Goal: Navigation & Orientation: Find specific page/section

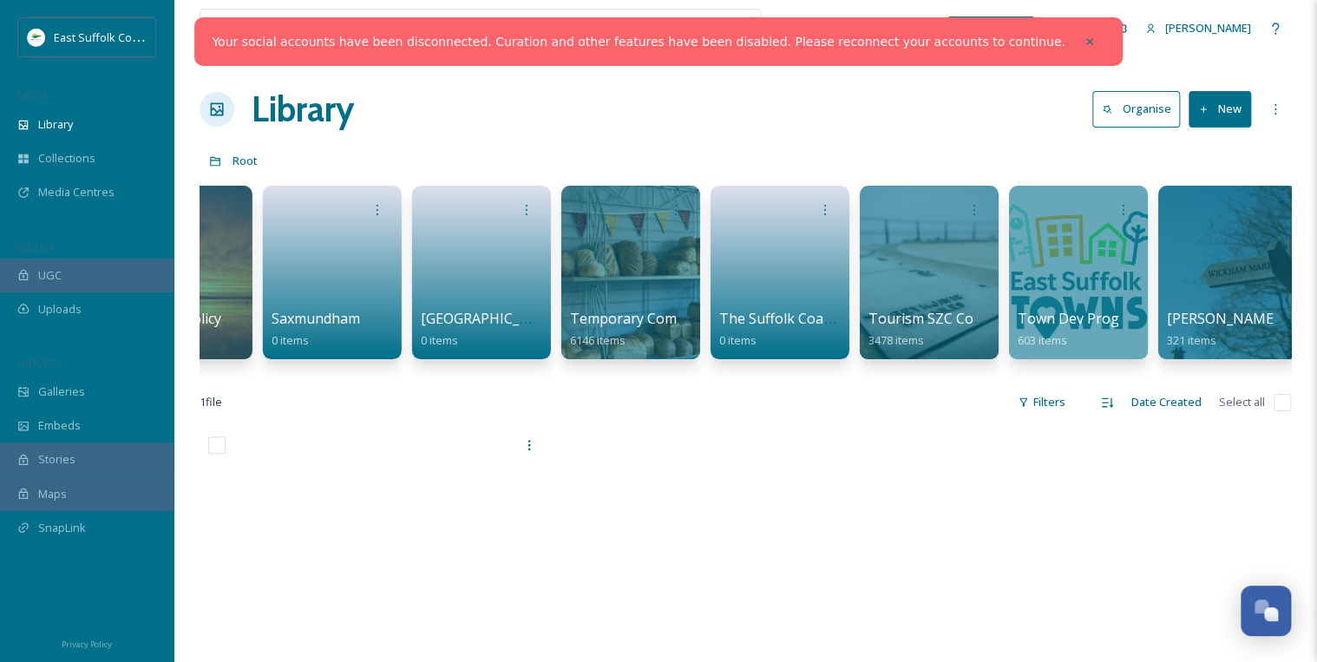
scroll to position [0, 2631]
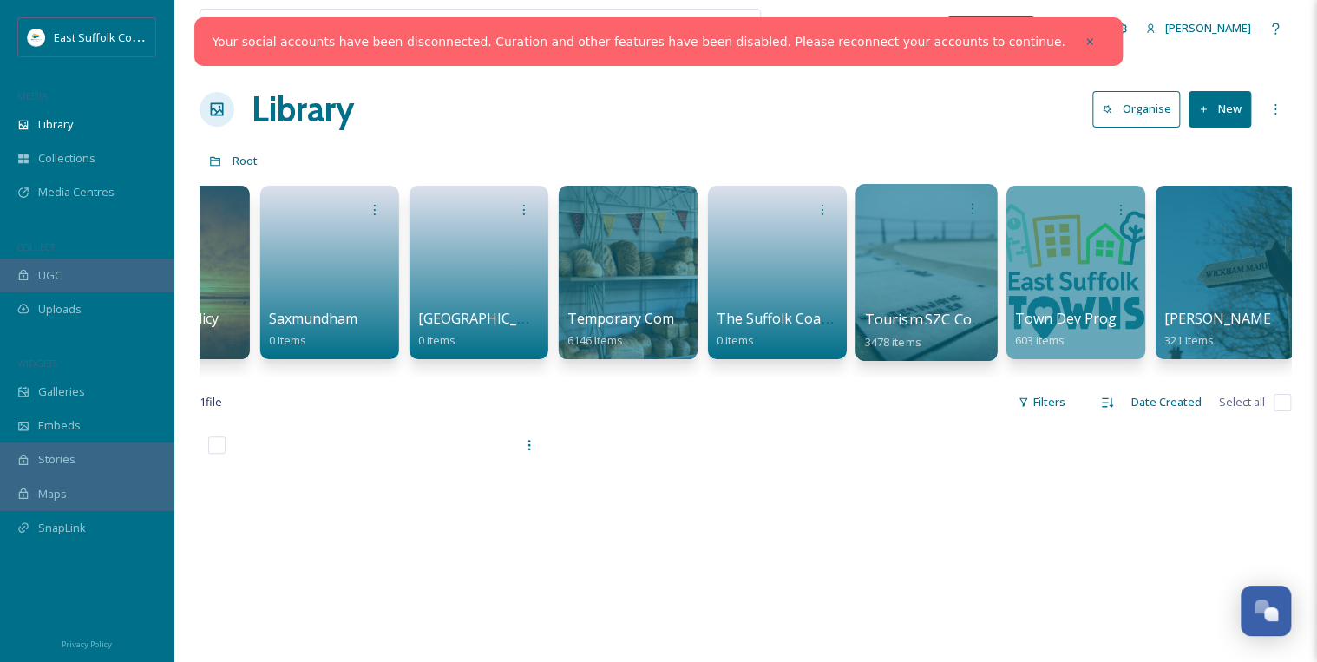
click at [657, 247] on div at bounding box center [926, 272] width 141 height 177
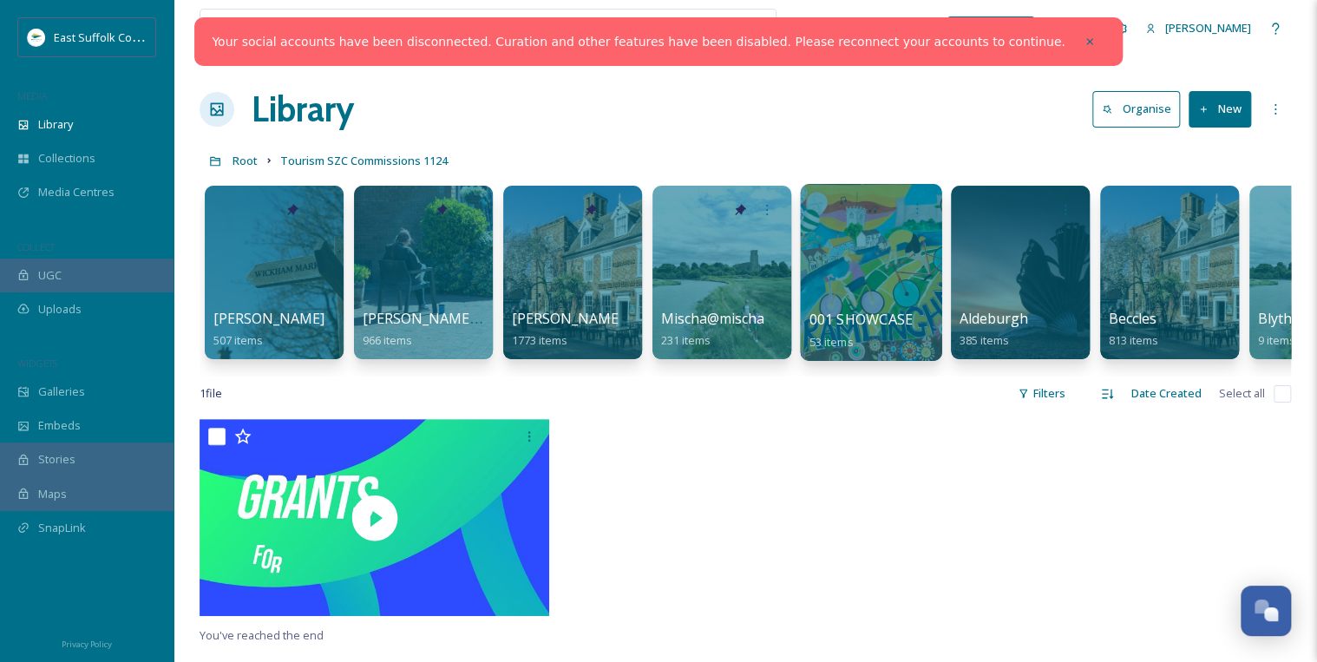
click at [657, 247] on div at bounding box center [870, 272] width 141 height 177
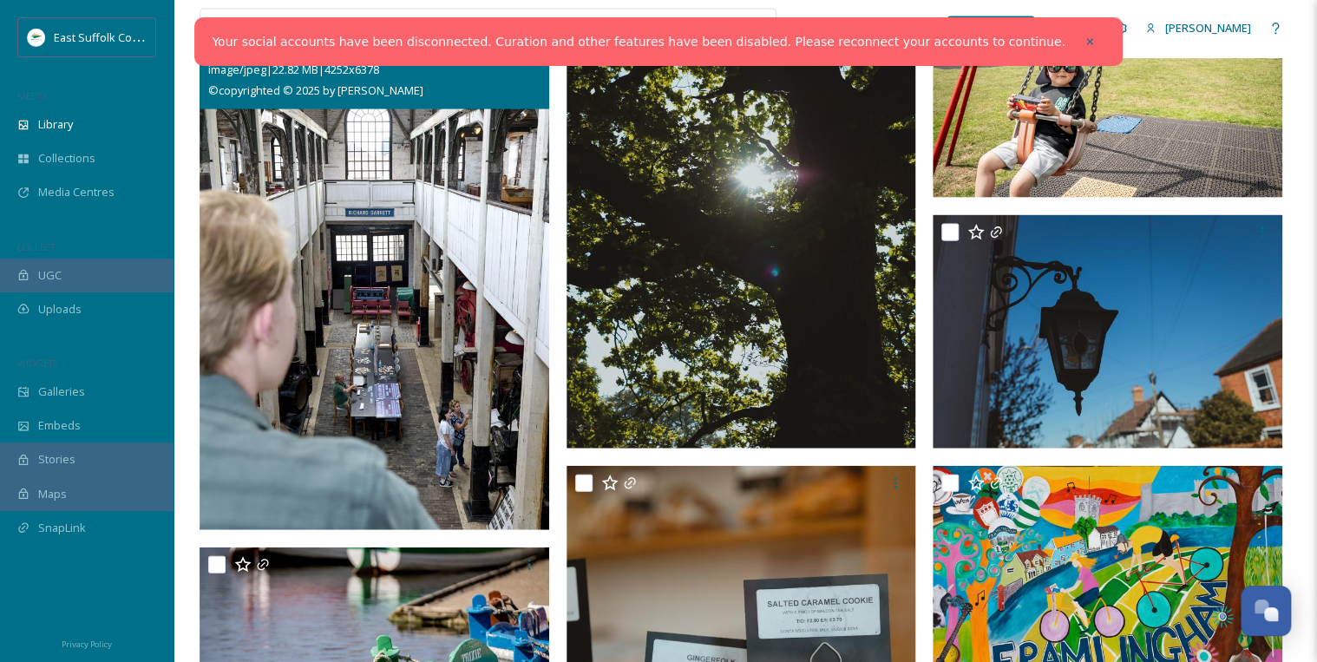
scroll to position [2013, 0]
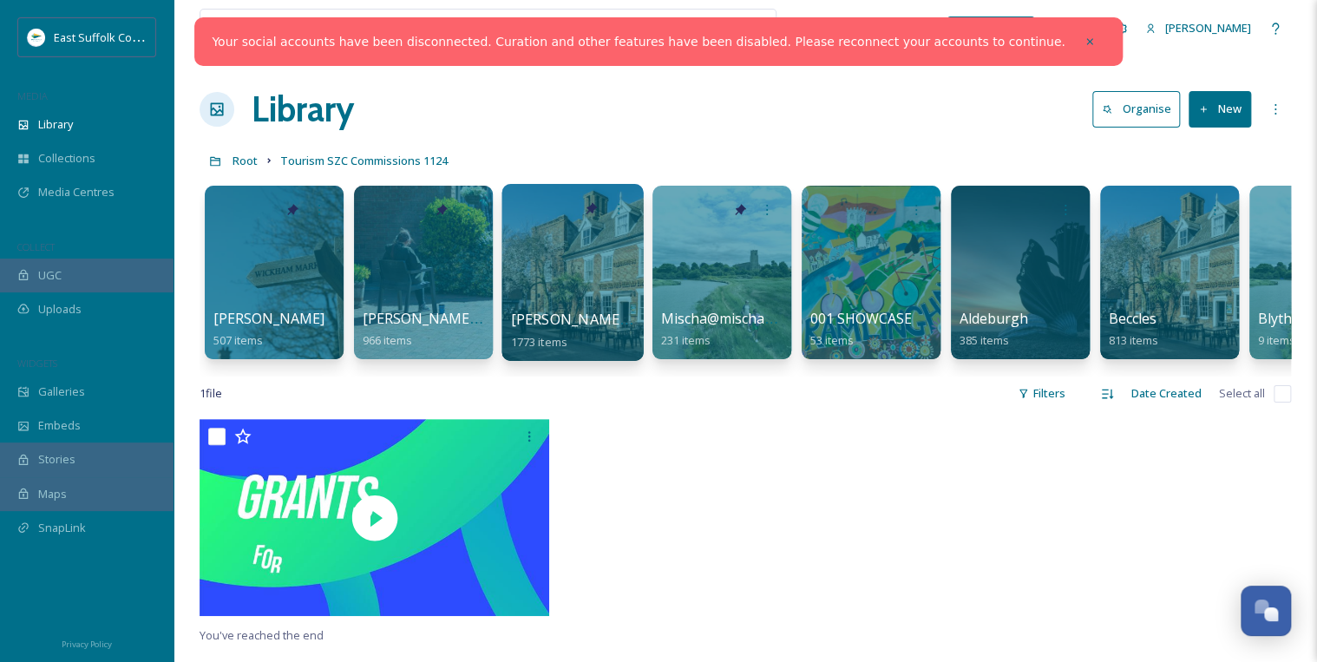
click at [552, 282] on div at bounding box center [572, 272] width 141 height 177
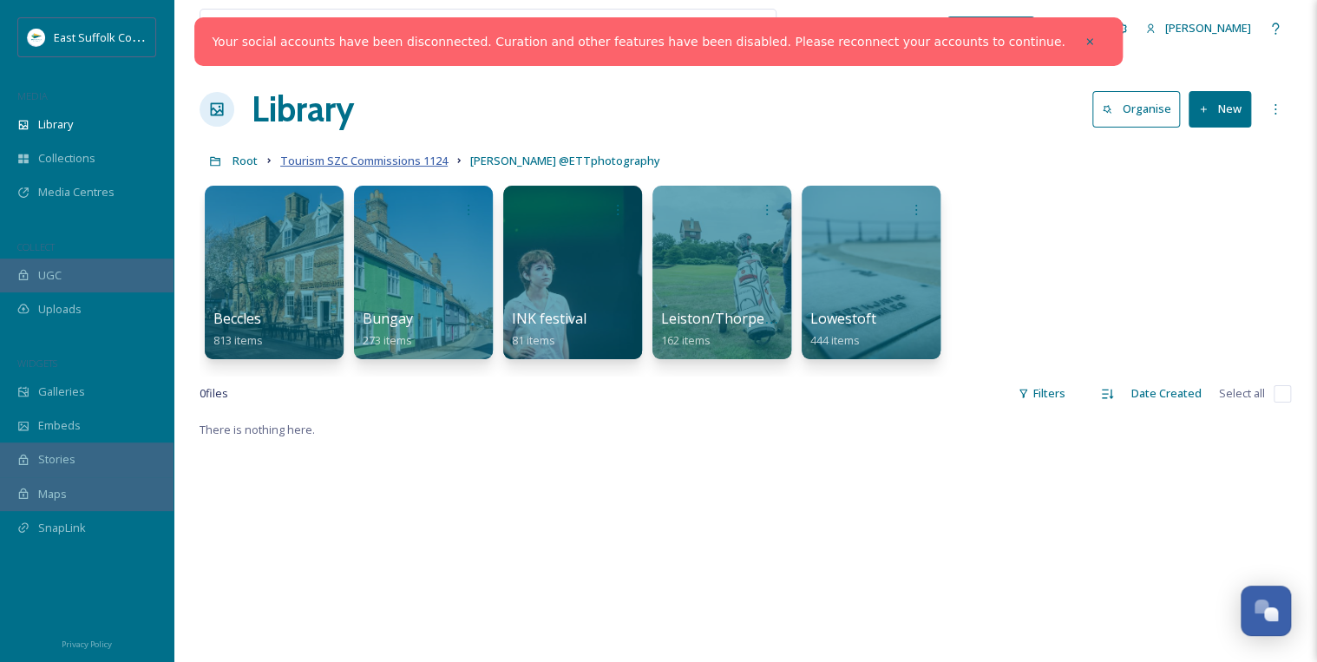
click at [371, 160] on span "Tourism SZC Commissions 1124" at bounding box center [363, 161] width 167 height 16
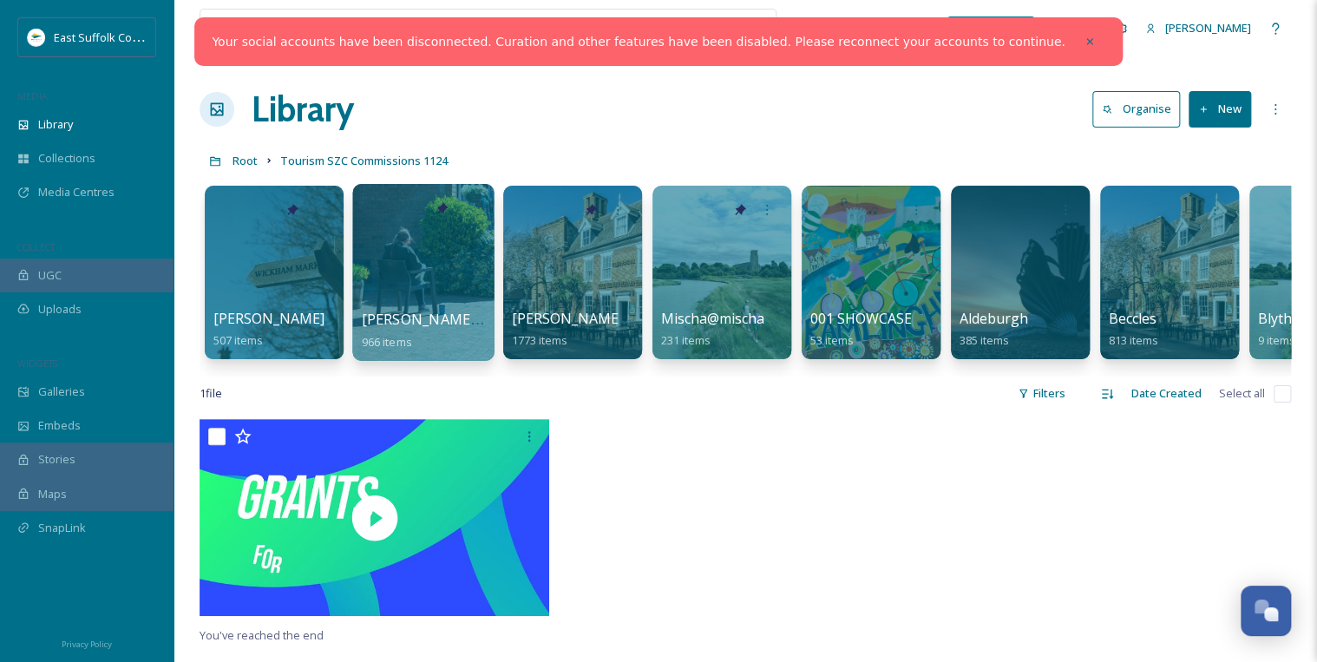
click at [375, 259] on div at bounding box center [422, 272] width 141 height 177
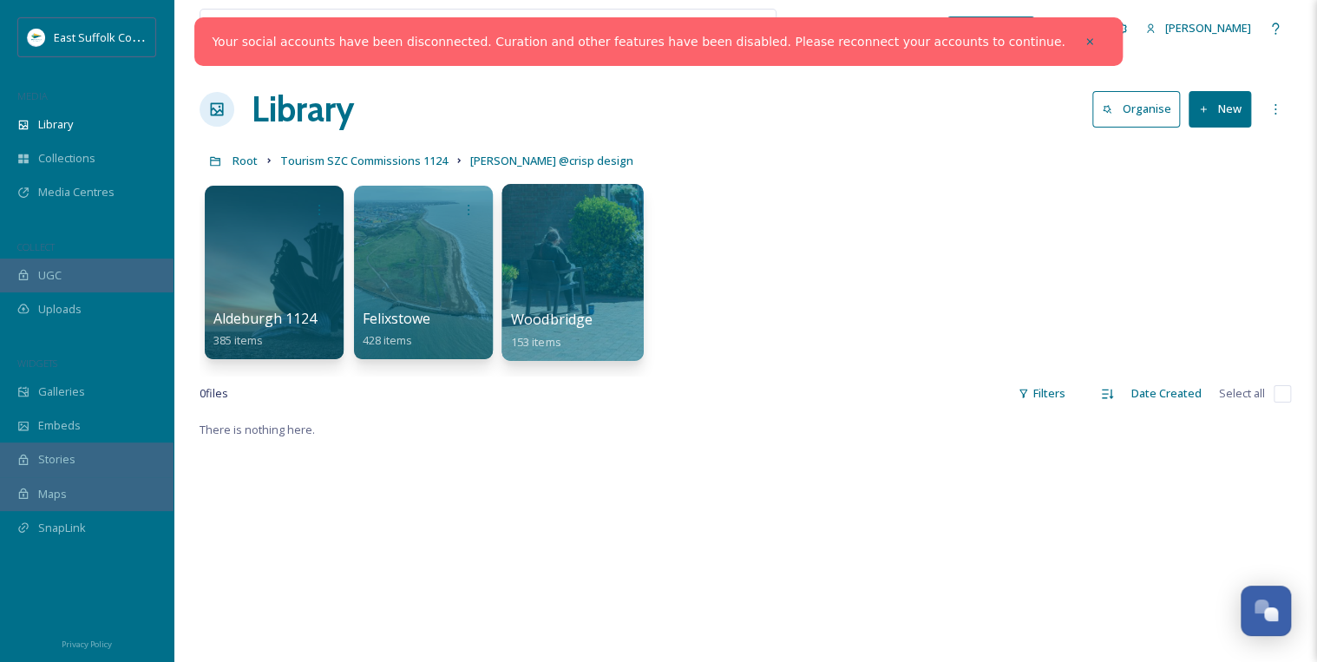
click at [580, 296] on div at bounding box center [572, 272] width 141 height 177
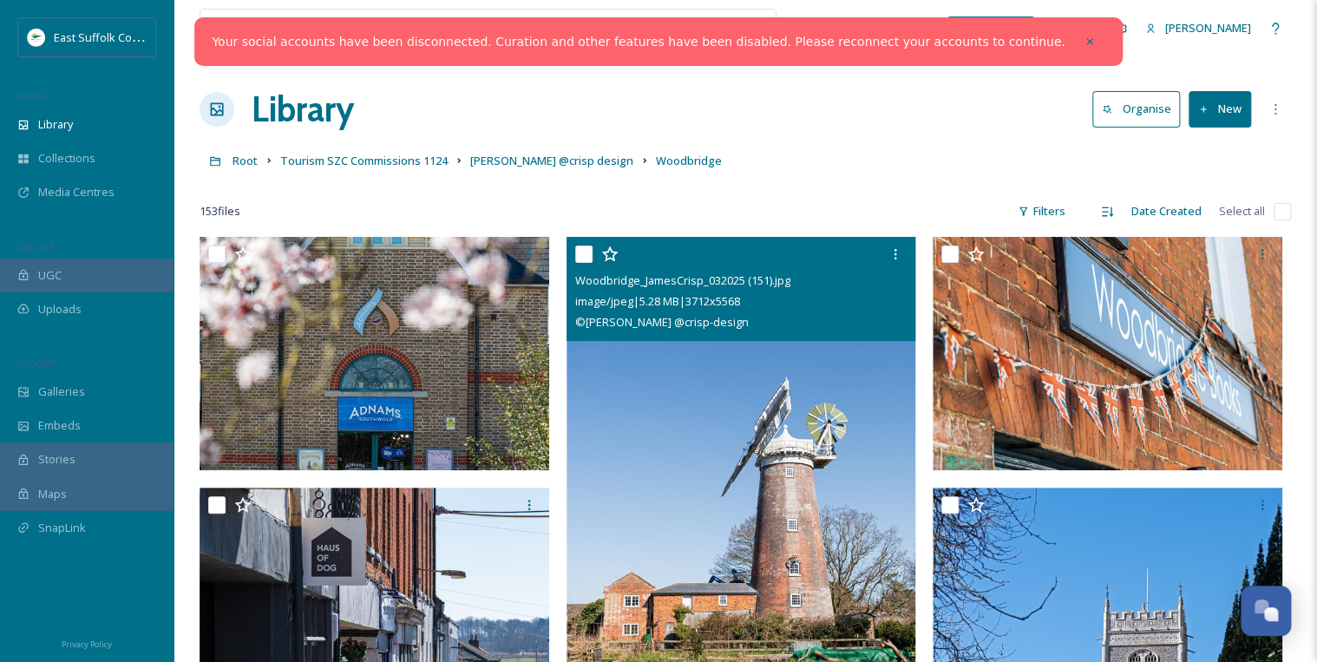
click at [657, 362] on img at bounding box center [742, 499] width 350 height 525
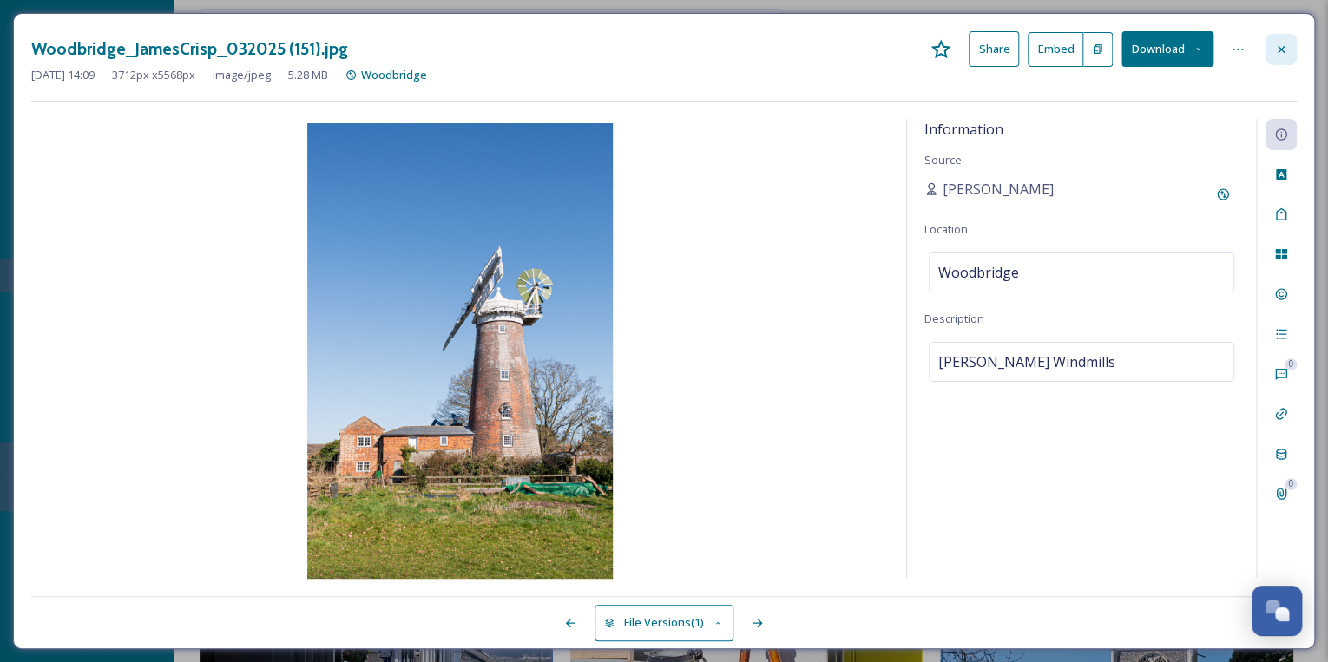
click at [657, 47] on icon at bounding box center [1280, 48] width 7 height 7
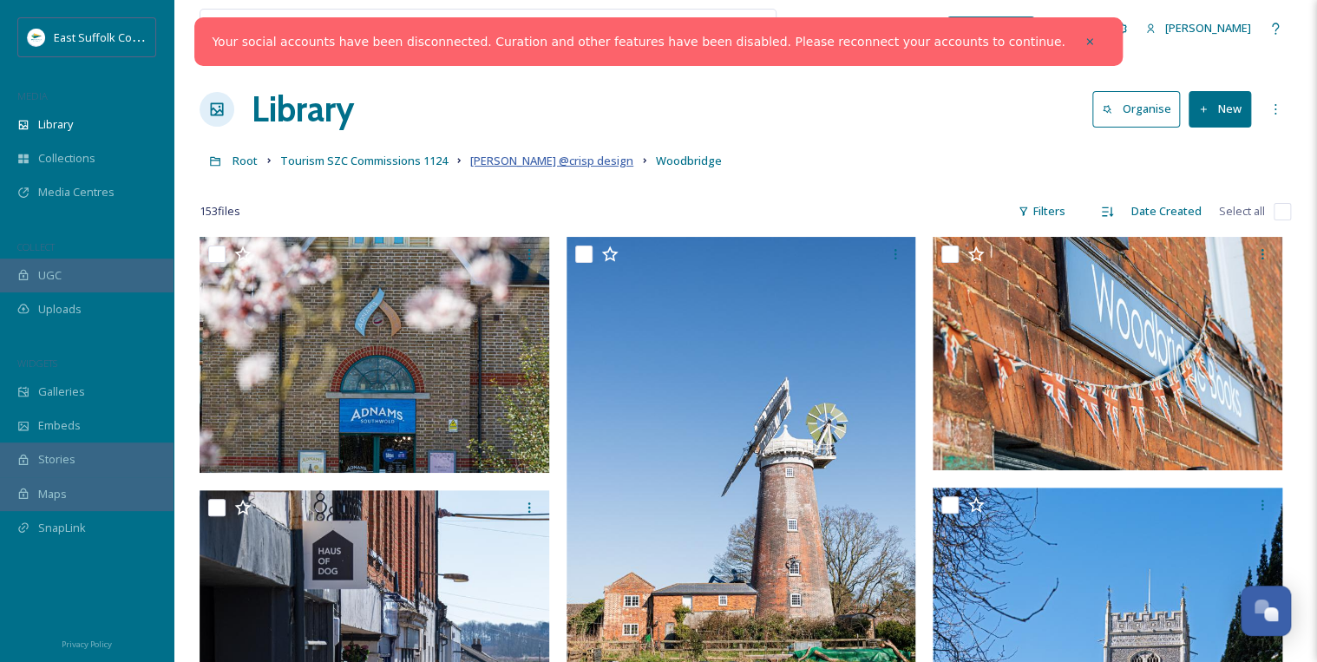
click at [551, 160] on span "[PERSON_NAME] @crisp design" at bounding box center [551, 161] width 163 height 16
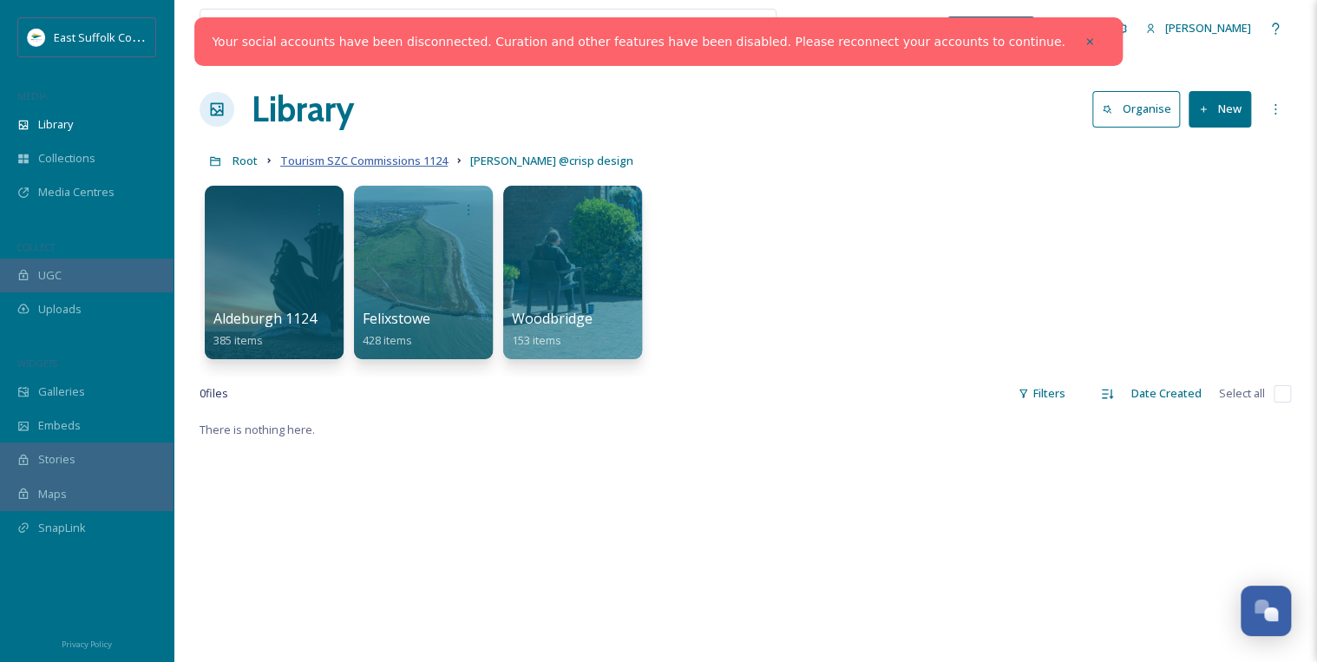
click at [410, 161] on span "Tourism SZC Commissions 1124" at bounding box center [363, 161] width 167 height 16
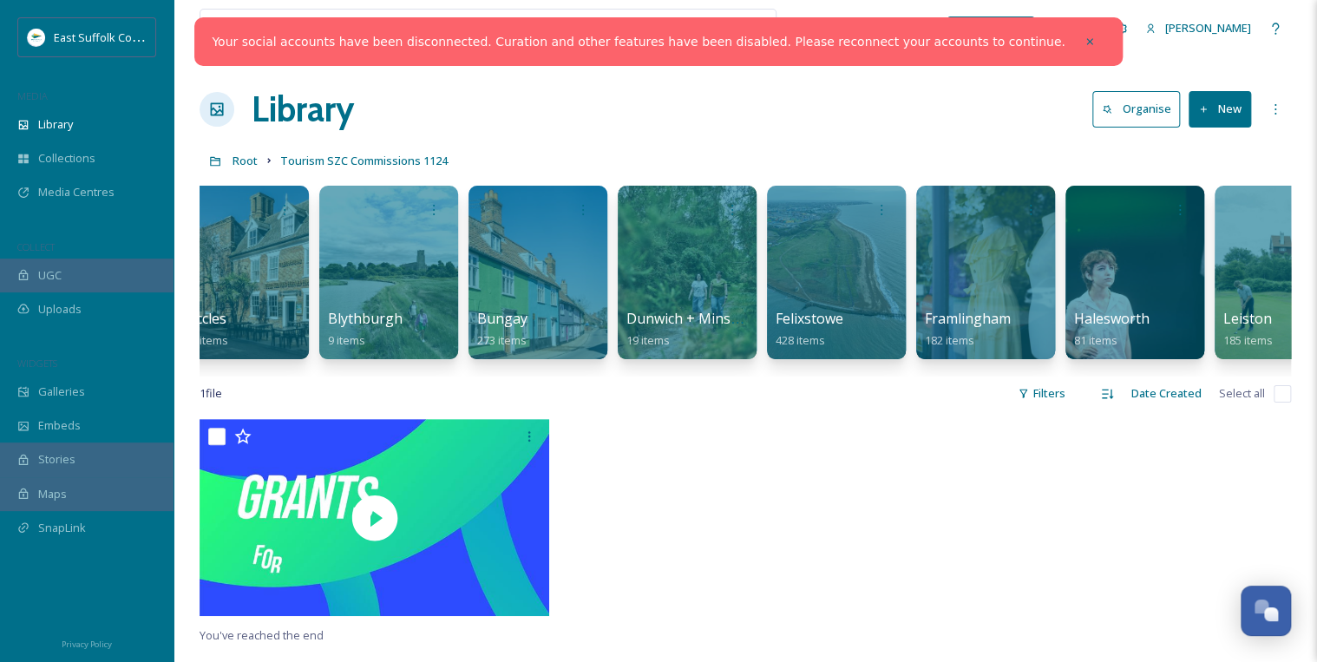
scroll to position [0, 927]
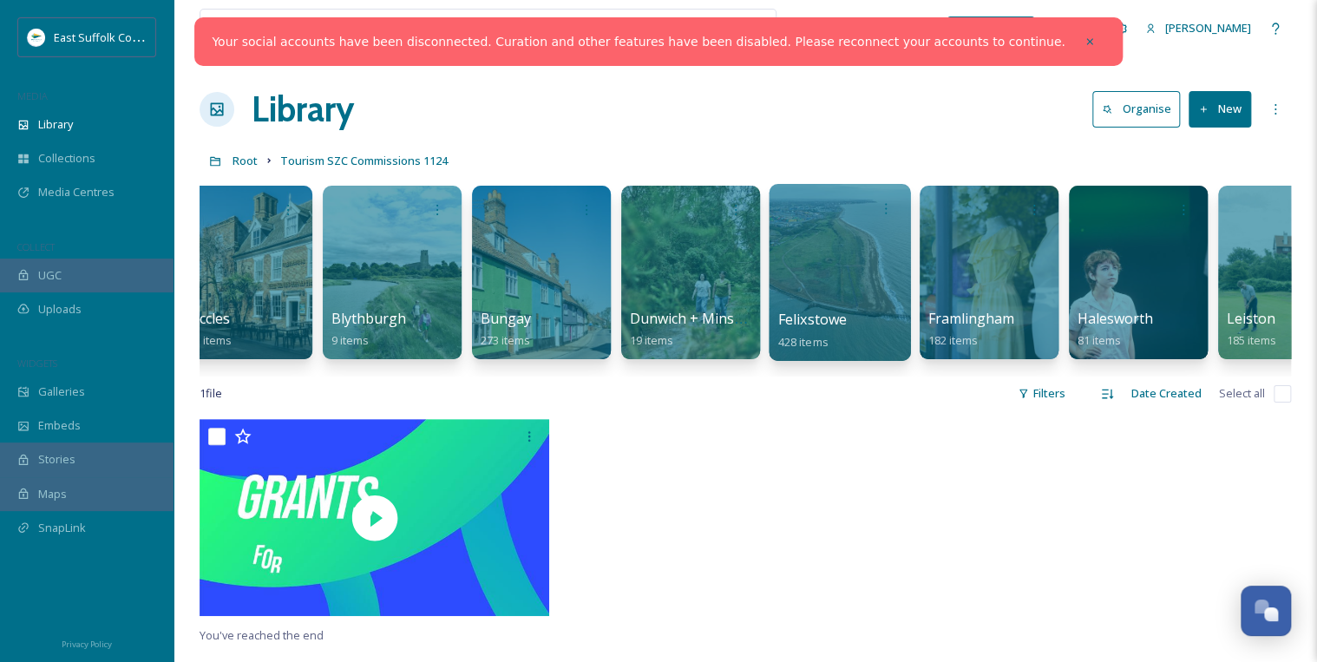
click at [657, 246] on div at bounding box center [839, 272] width 141 height 177
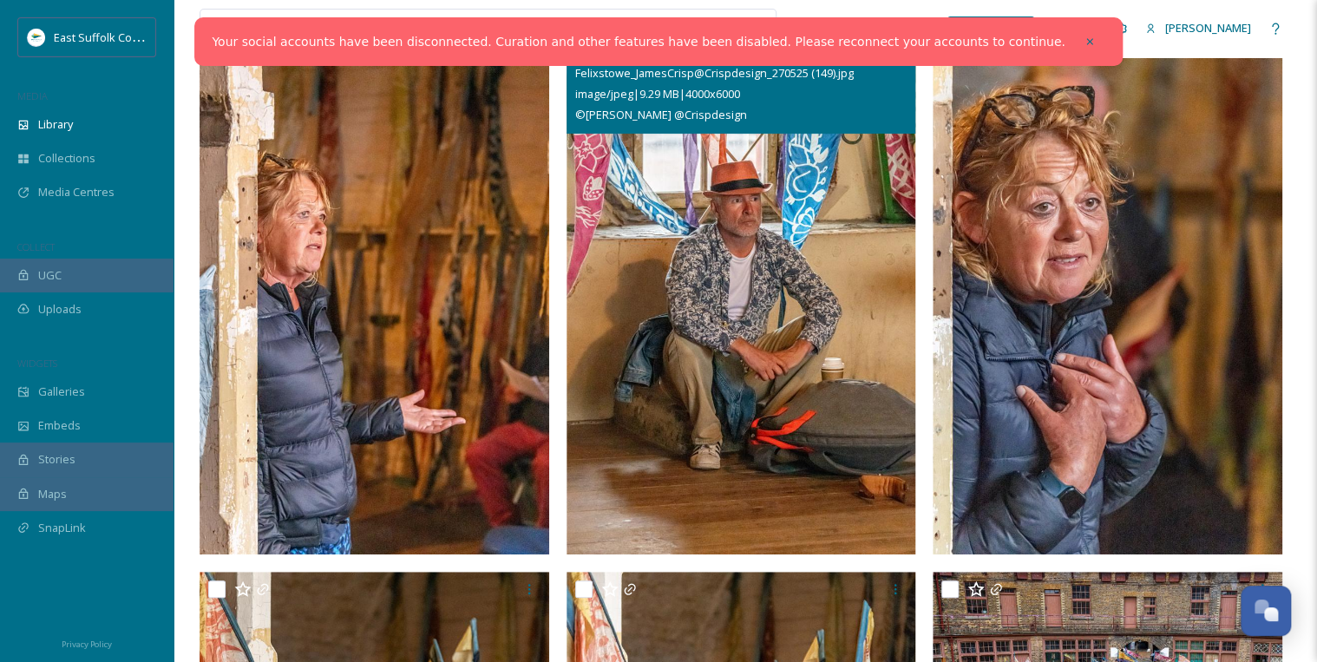
scroll to position [208, 0]
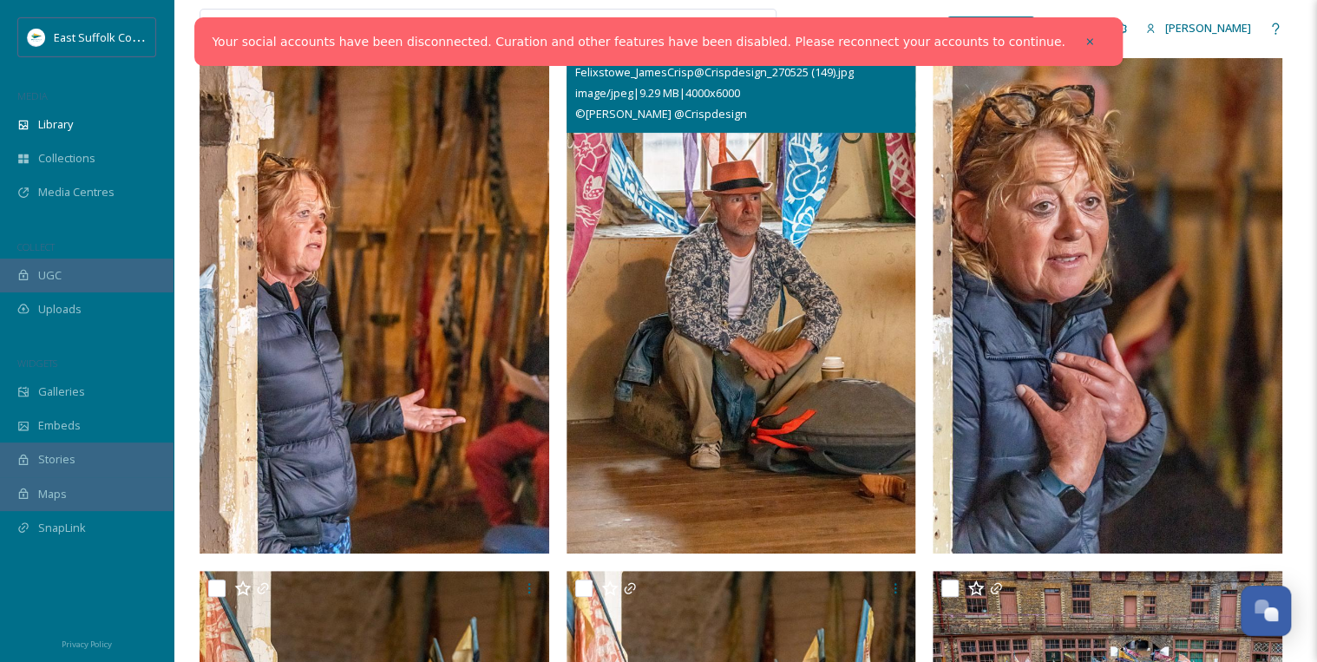
click at [657, 362] on img at bounding box center [742, 291] width 350 height 525
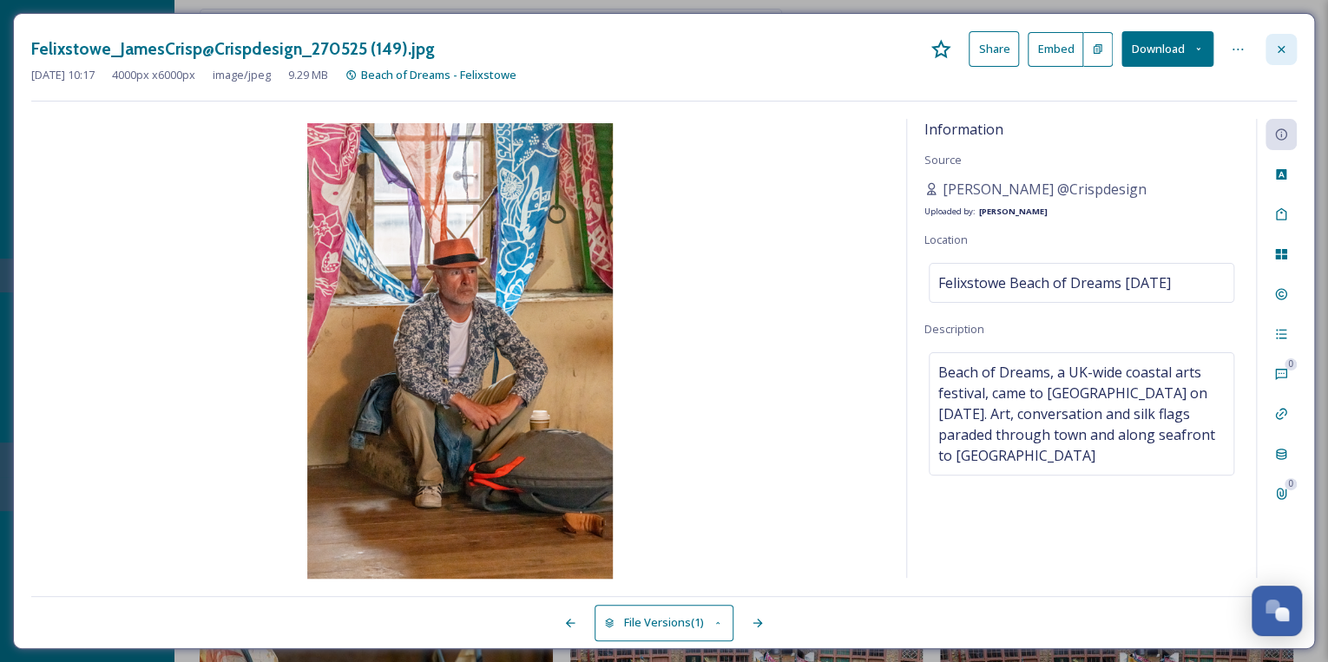
click at [657, 50] on icon at bounding box center [1281, 50] width 14 height 14
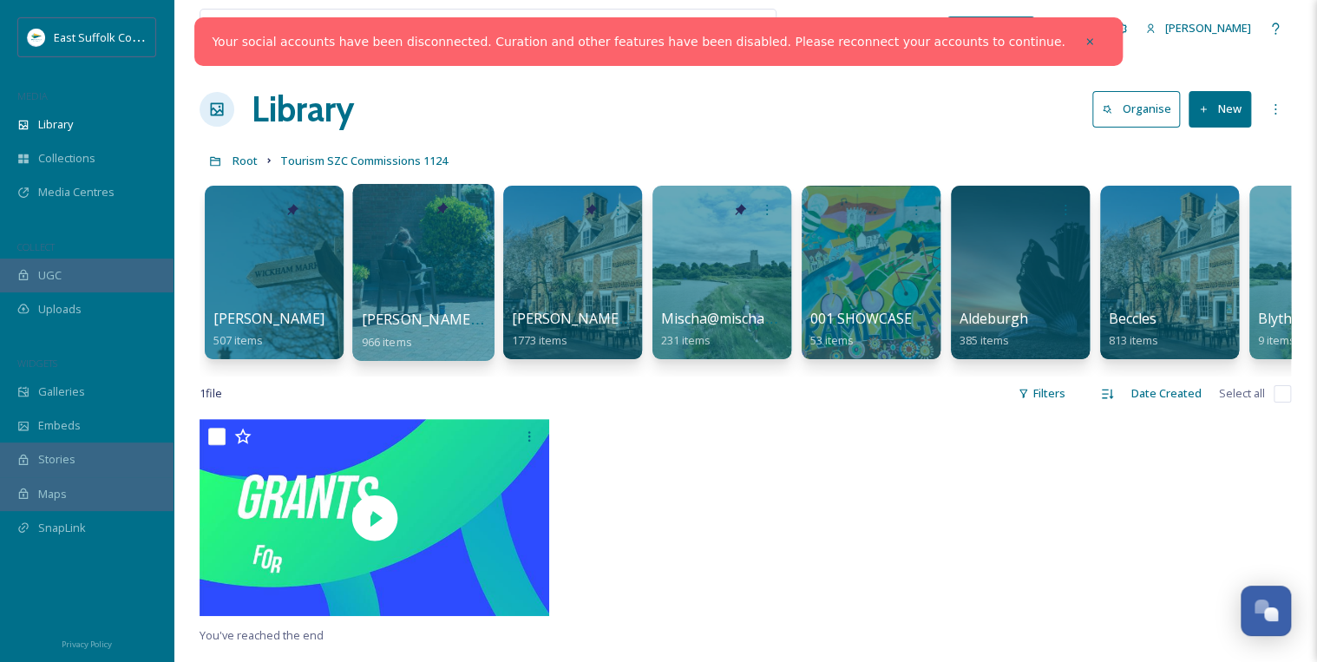
click at [414, 272] on div at bounding box center [422, 272] width 141 height 177
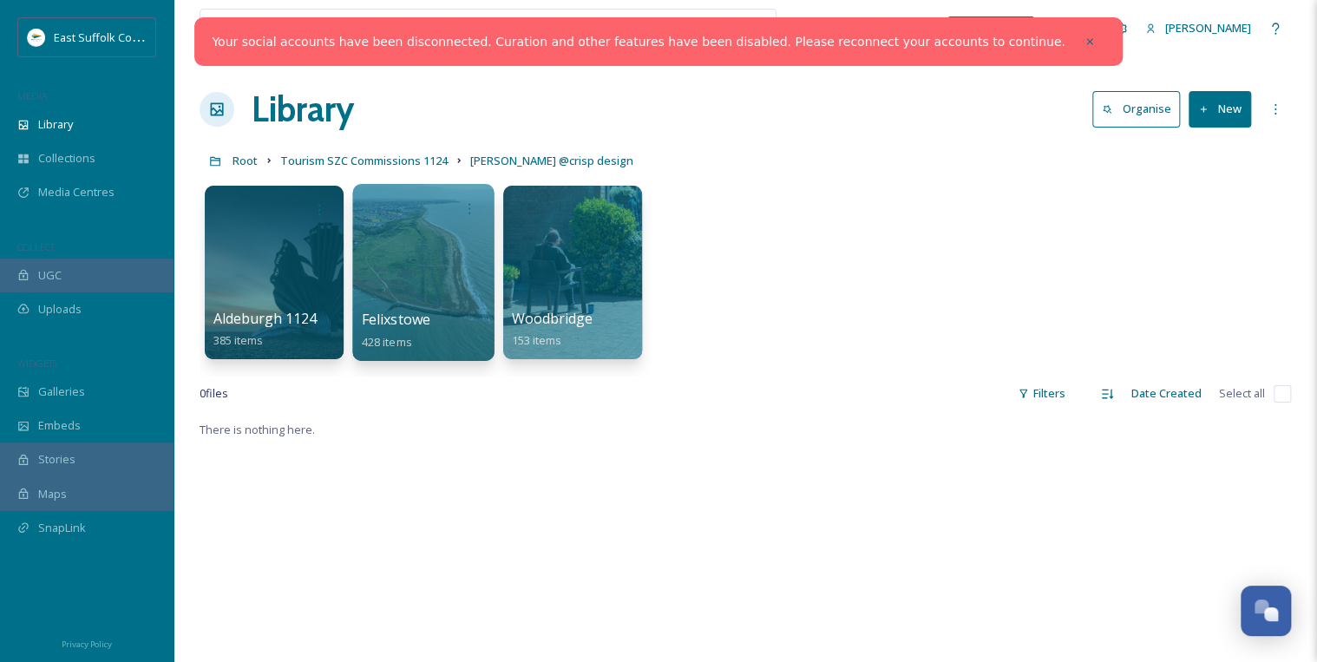
click at [420, 283] on div at bounding box center [422, 272] width 141 height 177
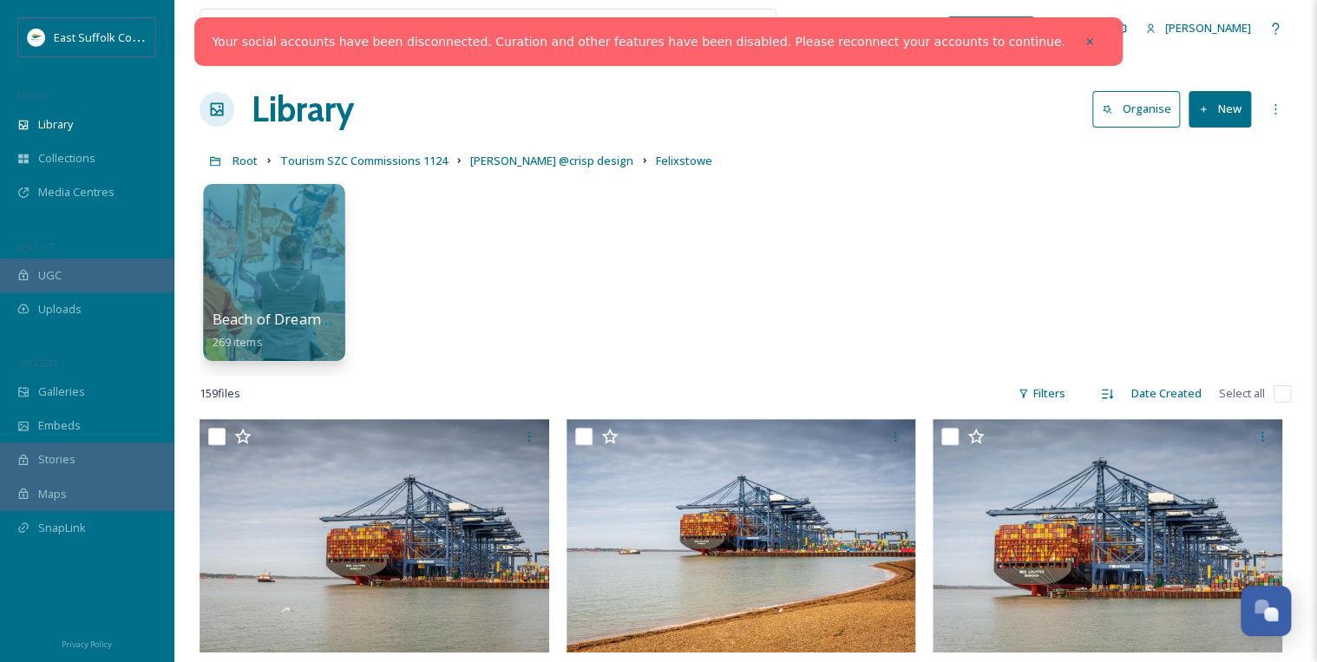
click at [282, 279] on div at bounding box center [273, 272] width 141 height 177
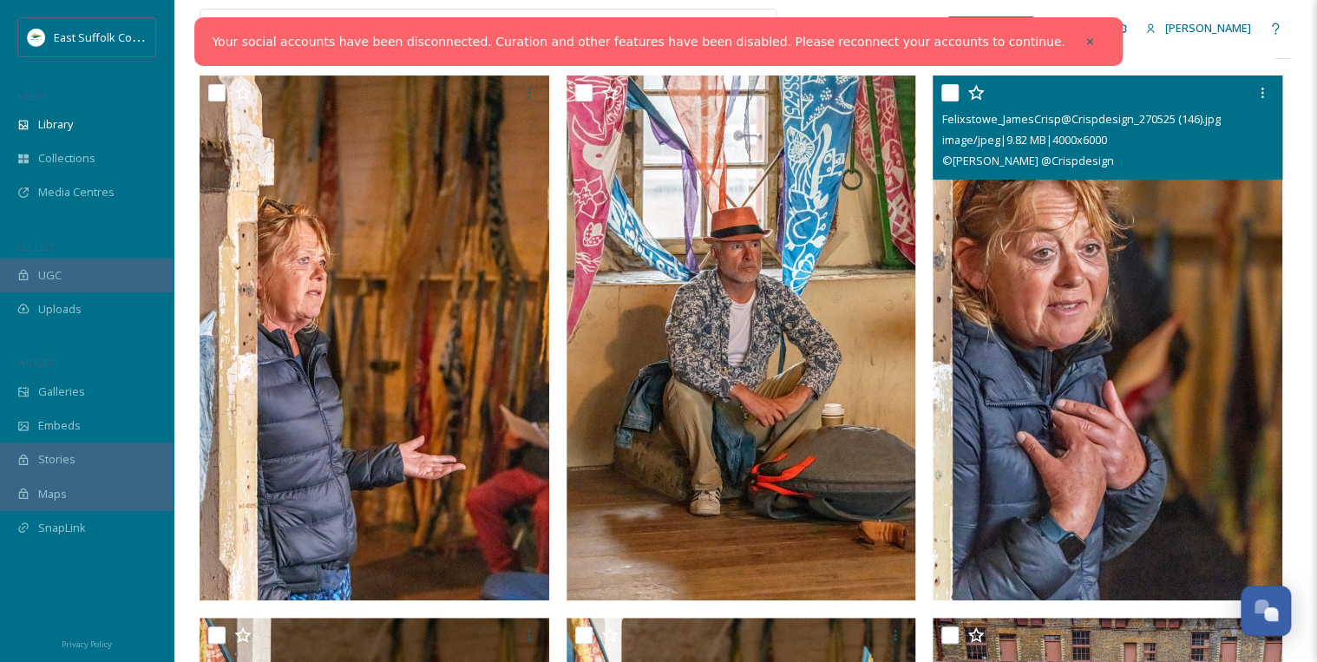
scroll to position [139, 0]
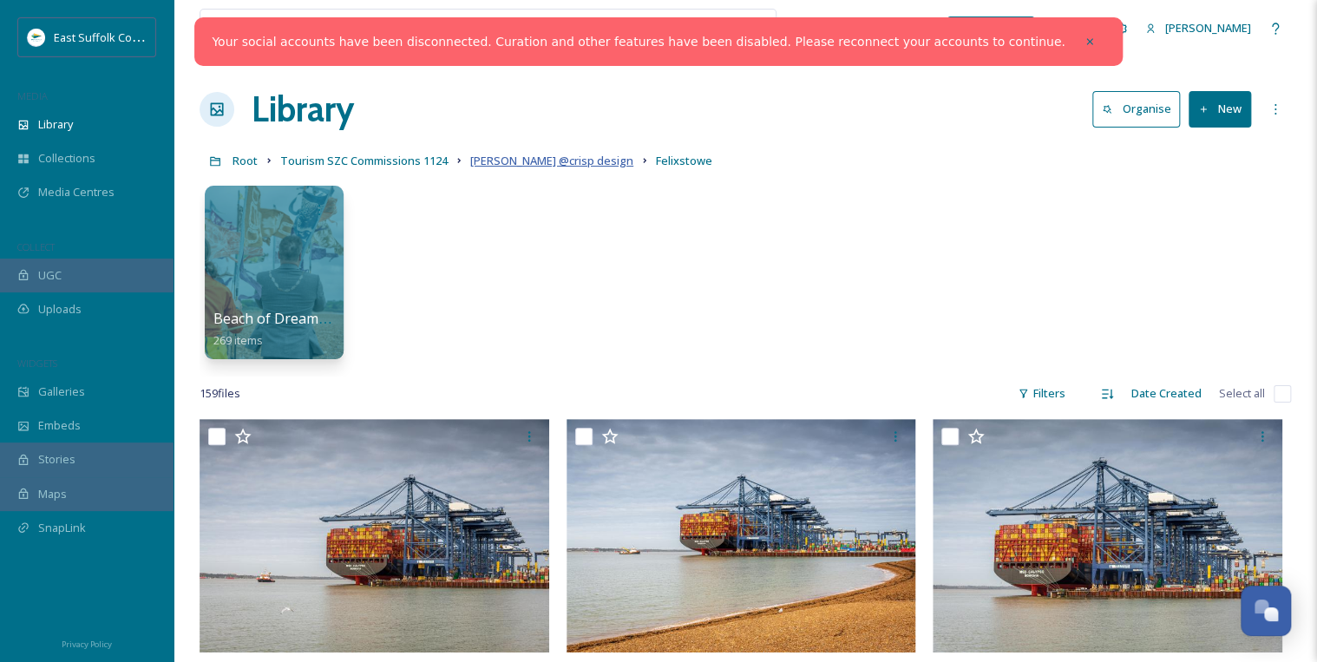
click at [522, 162] on span "[PERSON_NAME] @crisp design" at bounding box center [551, 161] width 163 height 16
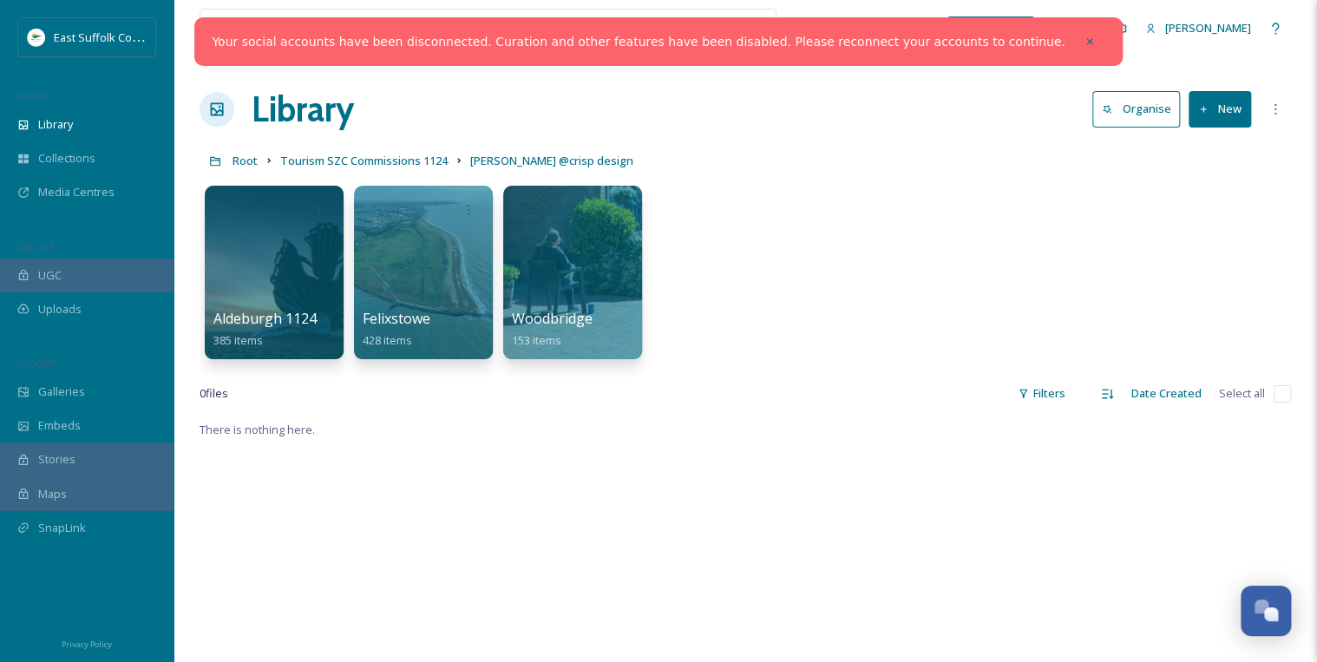
scroll to position [69, 0]
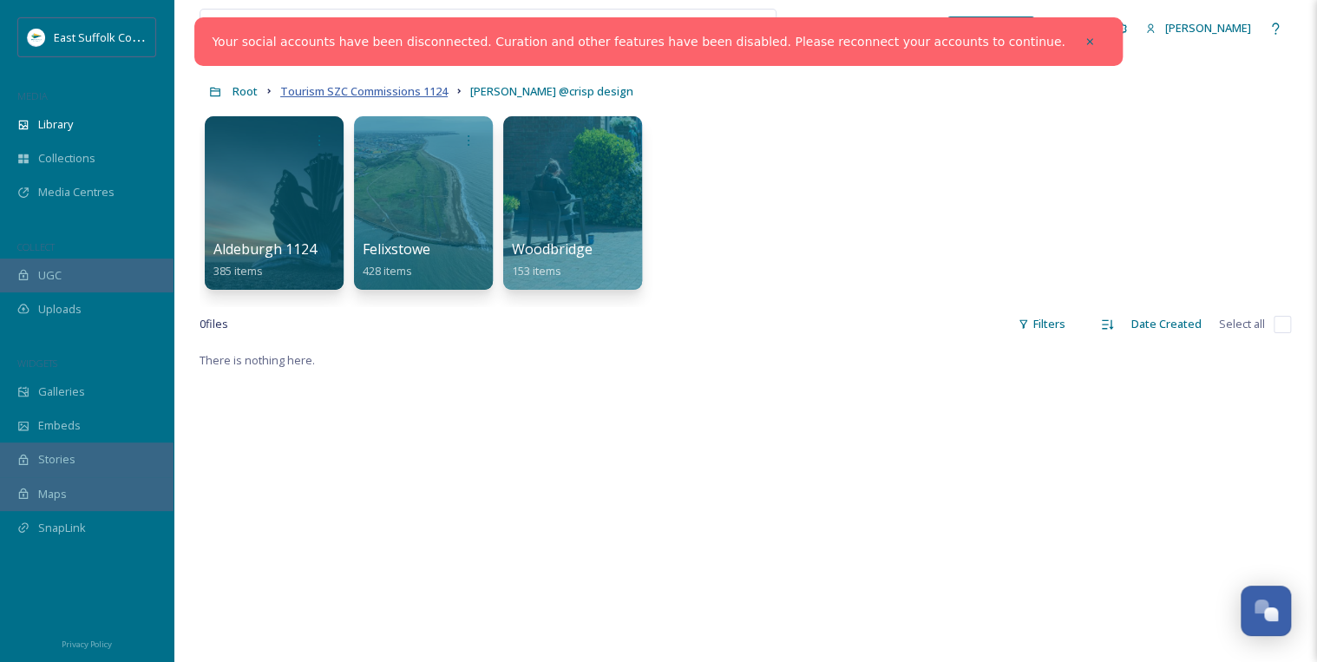
click at [378, 95] on span "Tourism SZC Commissions 1124" at bounding box center [363, 91] width 167 height 16
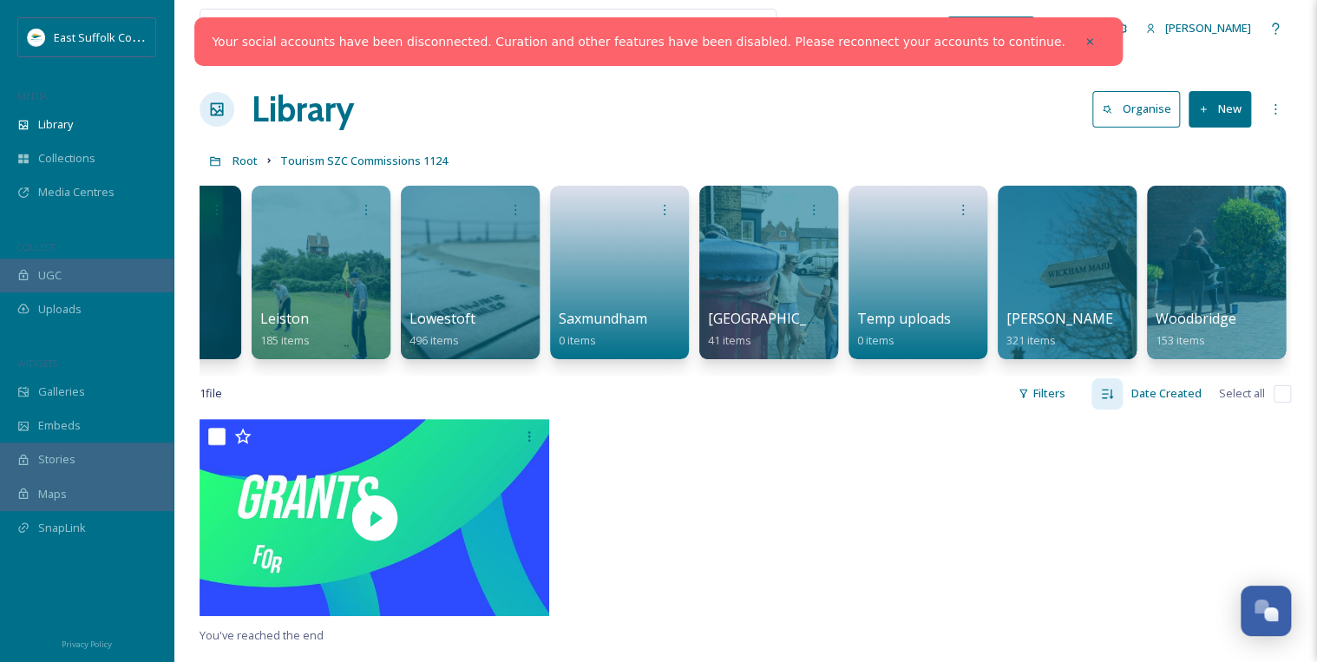
scroll to position [0, 1862]
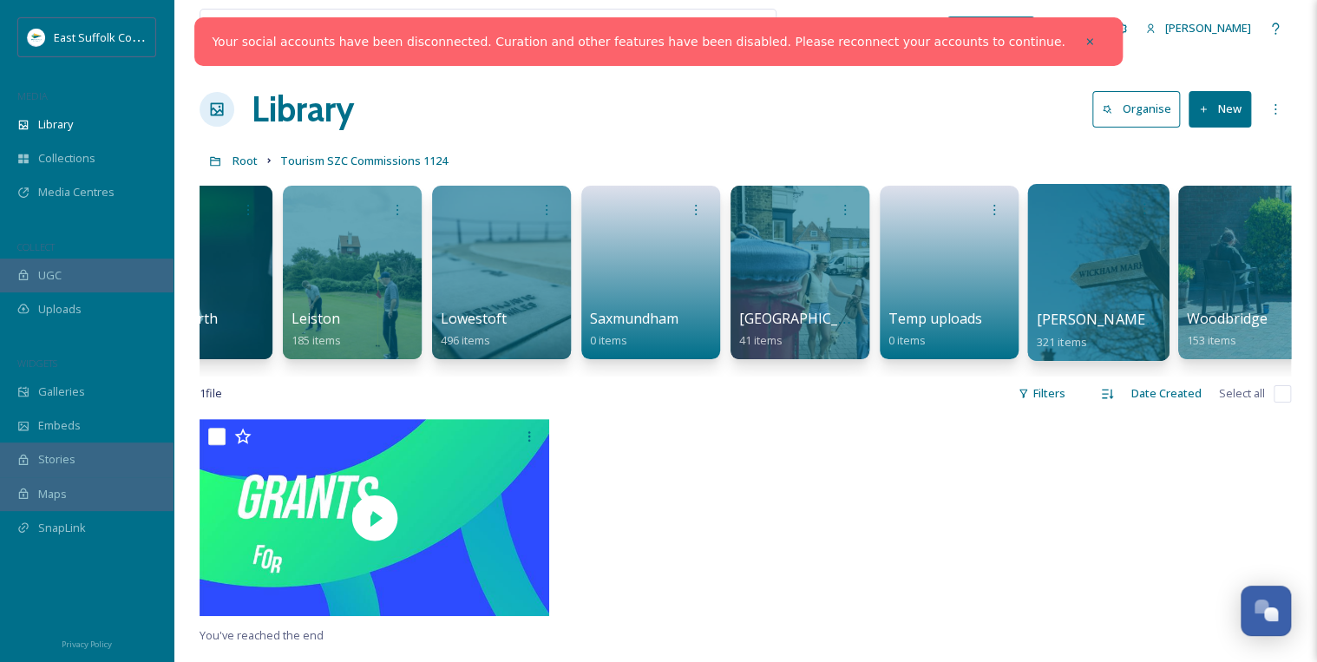
click at [657, 278] on div at bounding box center [1097, 272] width 141 height 177
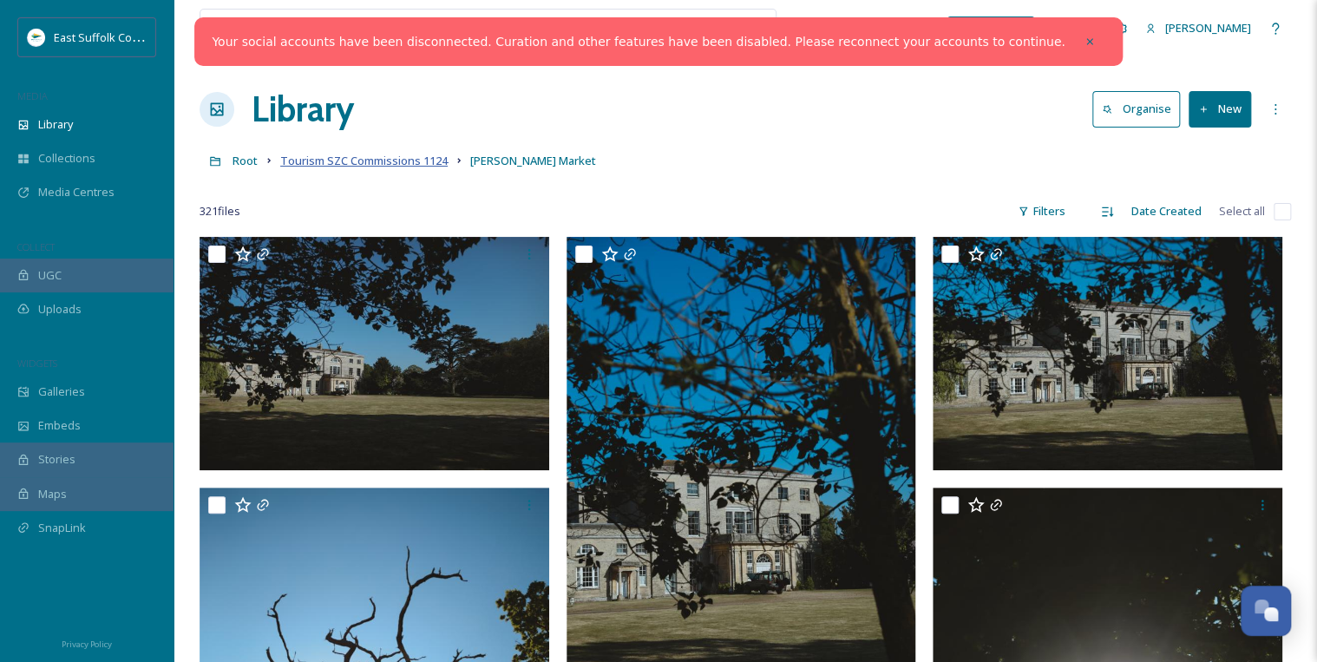
click at [353, 161] on span "Tourism SZC Commissions 1124" at bounding box center [363, 161] width 167 height 16
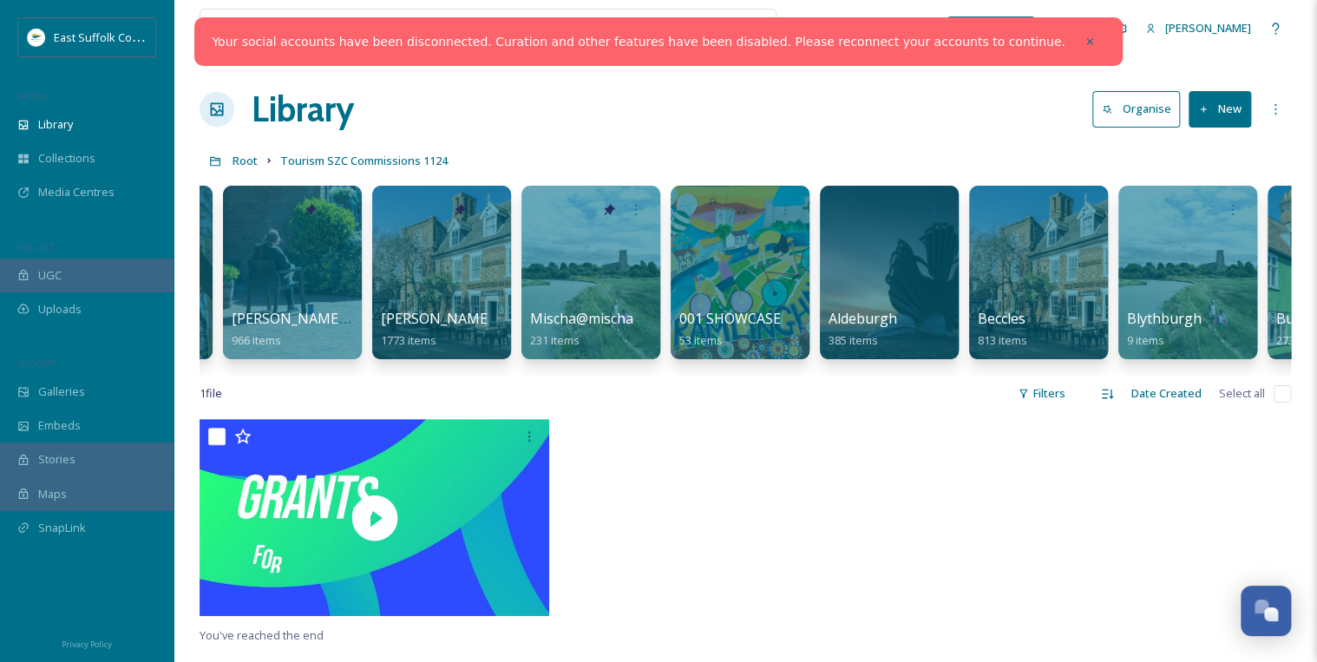
scroll to position [0, 317]
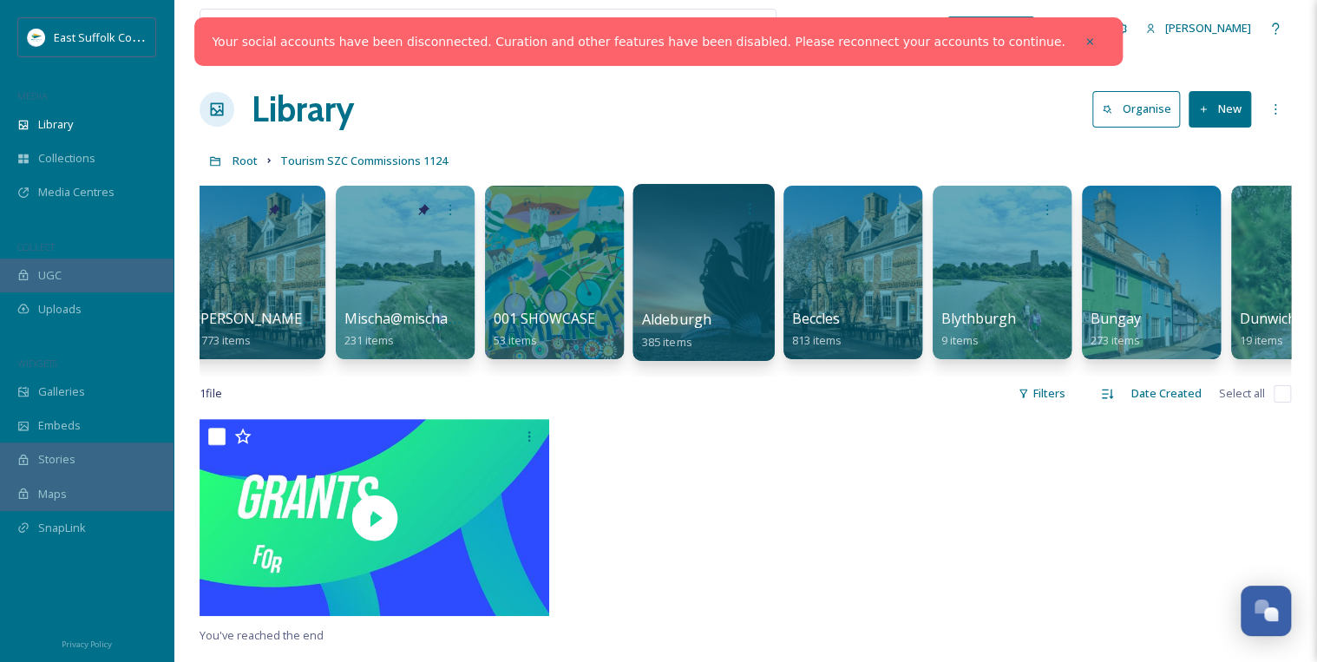
click at [657, 328] on span "Aldeburgh" at bounding box center [677, 319] width 70 height 19
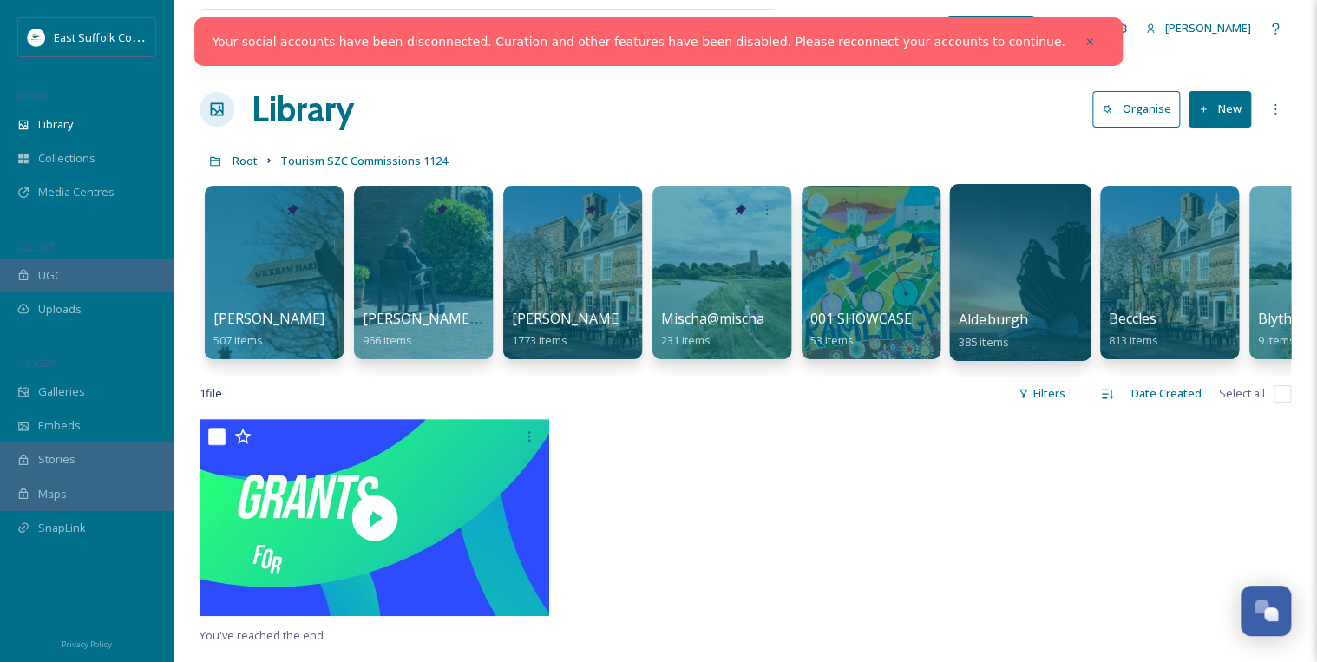
click at [657, 276] on div at bounding box center [1019, 272] width 141 height 177
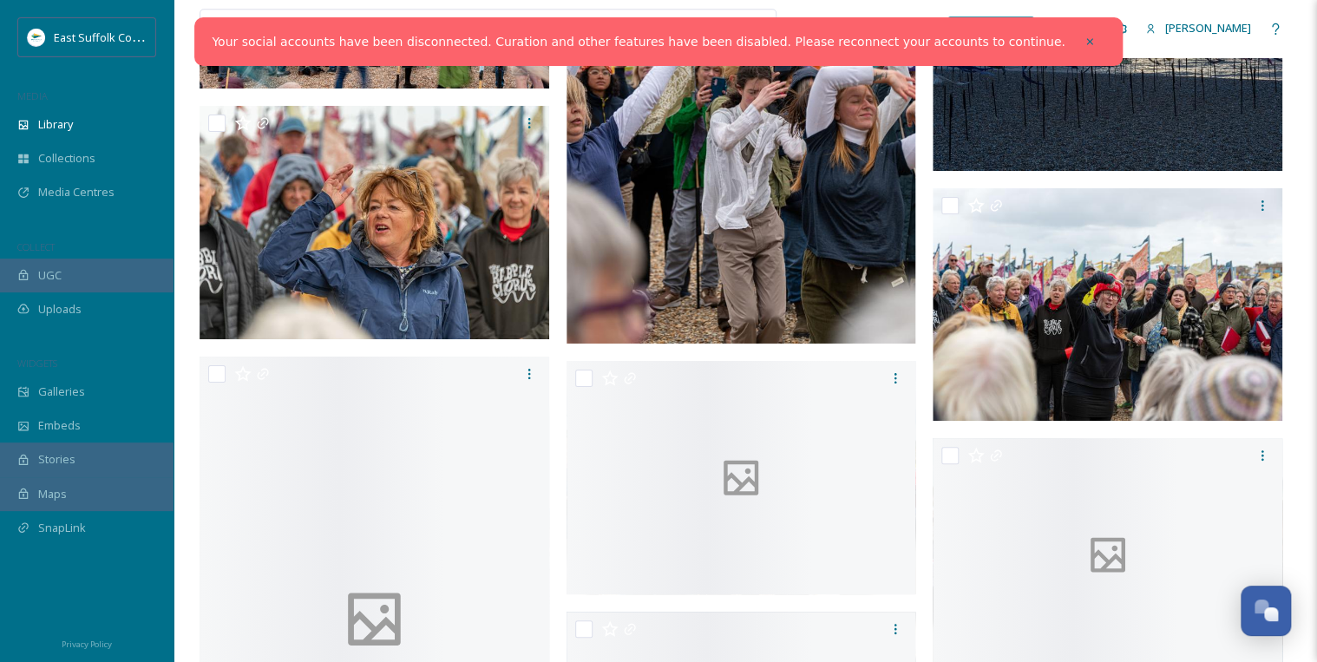
scroll to position [24507, 0]
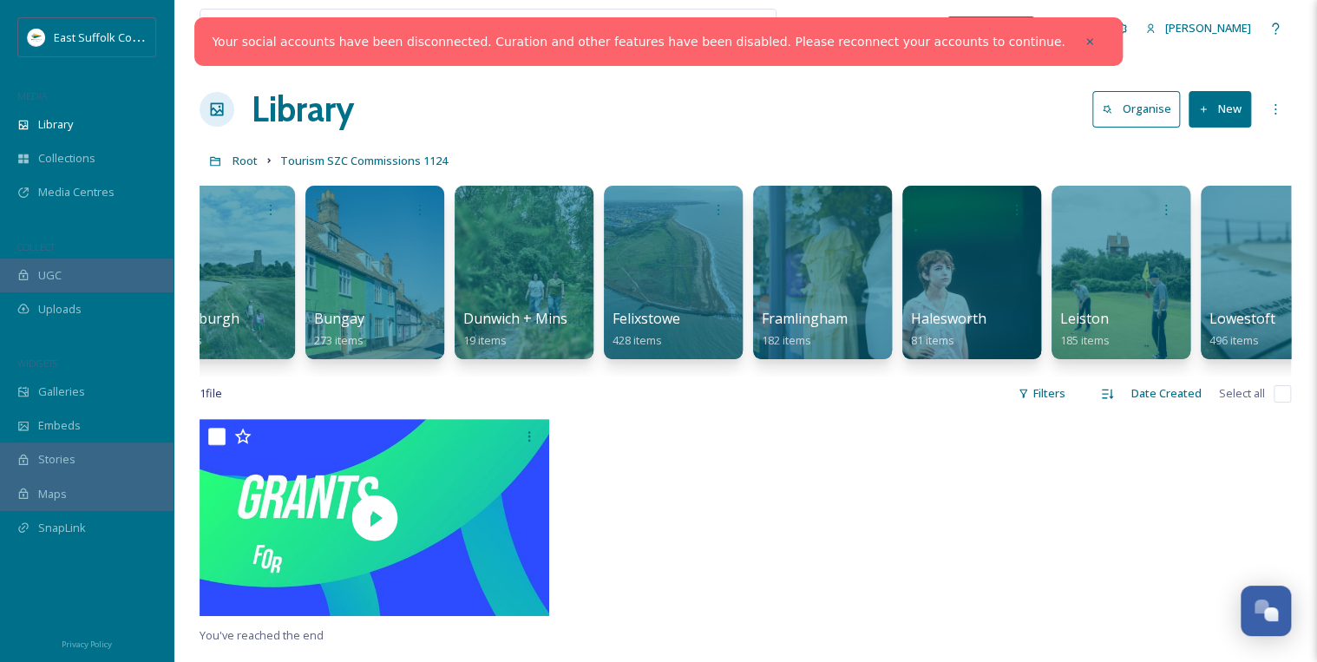
scroll to position [0, 1114]
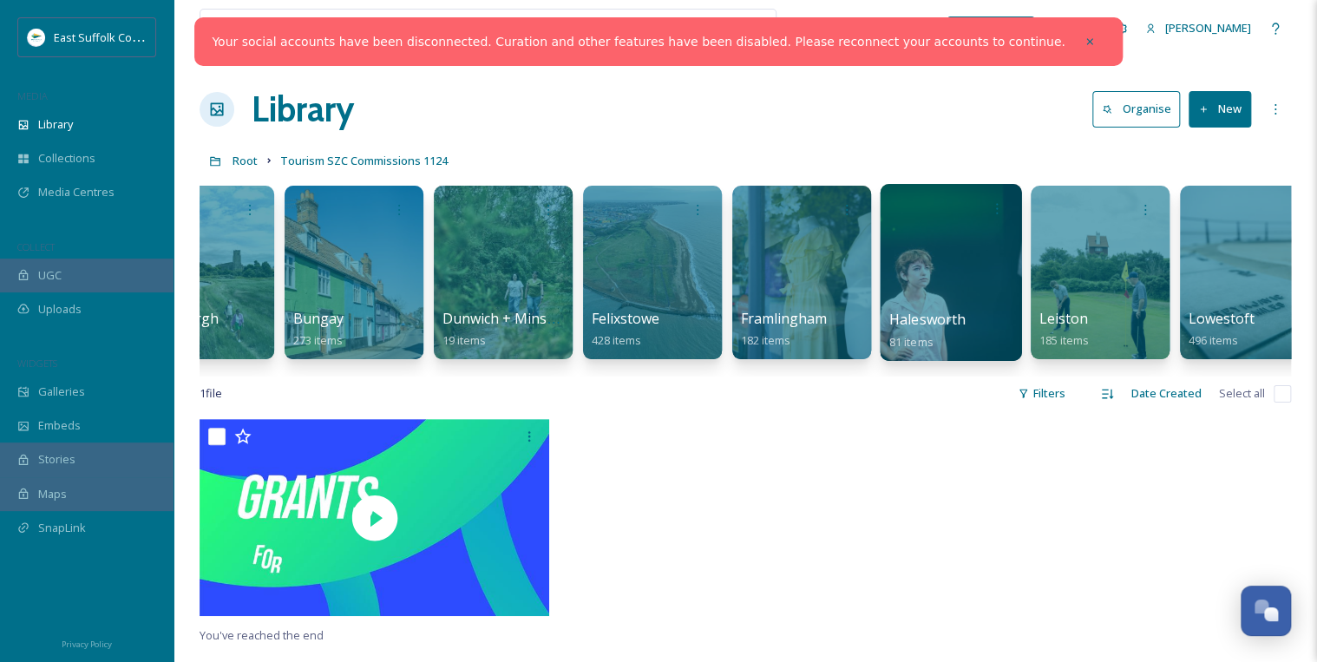
click at [657, 309] on div "Halesworth 81 items" at bounding box center [951, 330] width 124 height 43
click at [657, 306] on div at bounding box center [950, 272] width 141 height 177
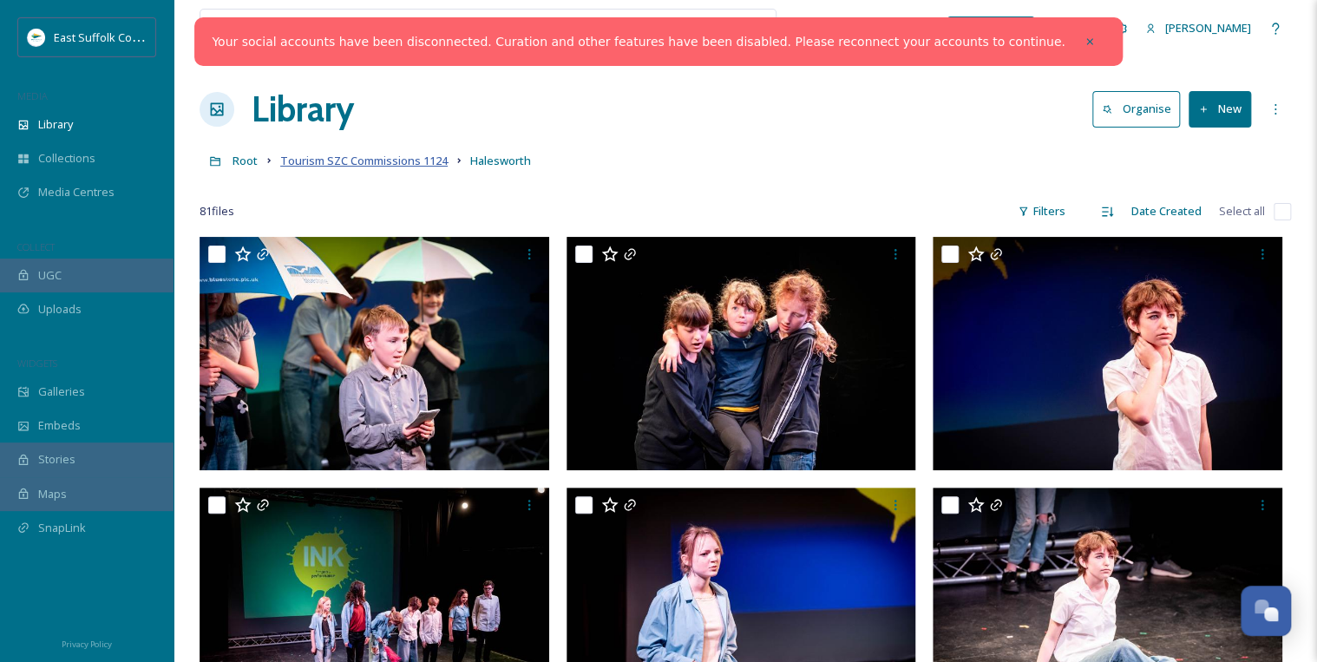
click at [355, 163] on span "Tourism SZC Commissions 1124" at bounding box center [363, 161] width 167 height 16
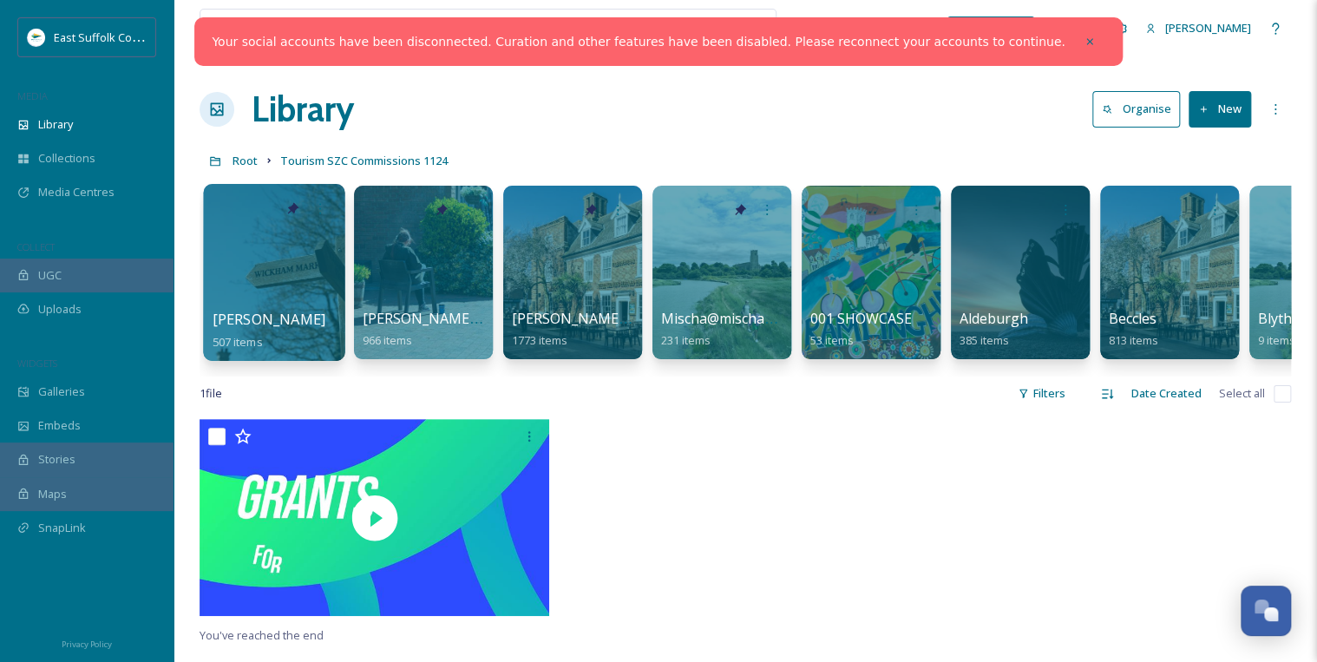
click at [295, 298] on div at bounding box center [273, 272] width 141 height 177
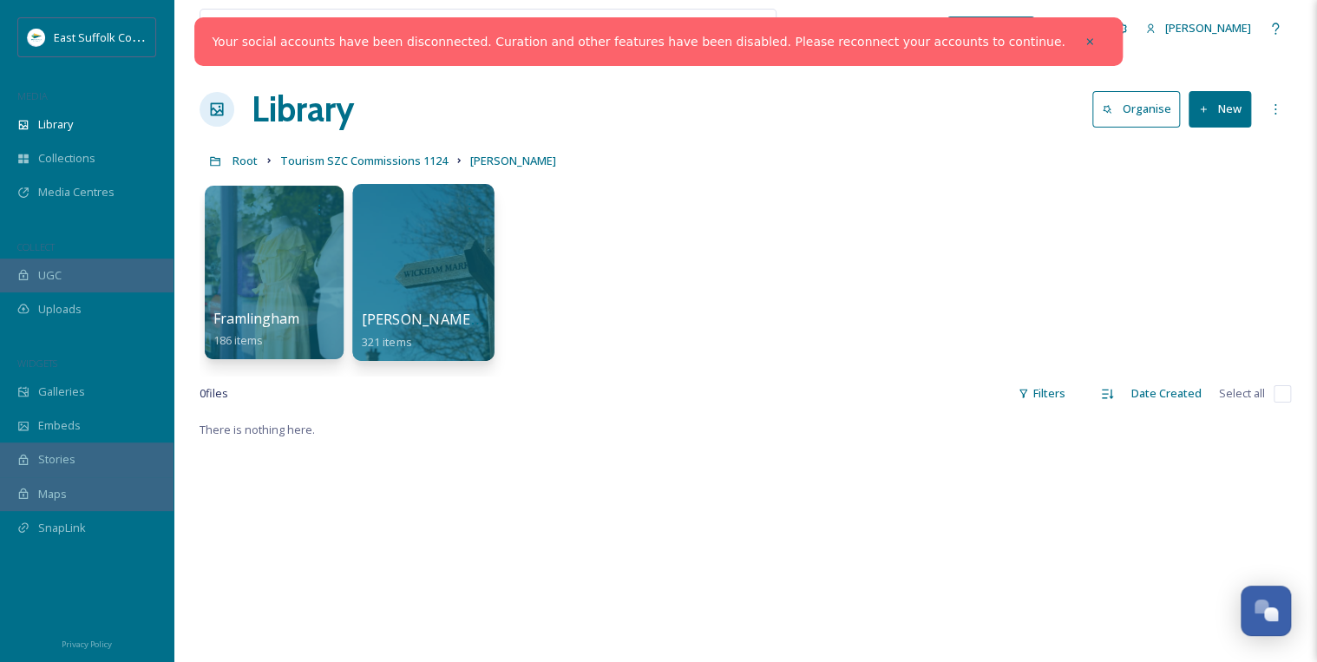
click at [434, 263] on div at bounding box center [422, 272] width 141 height 177
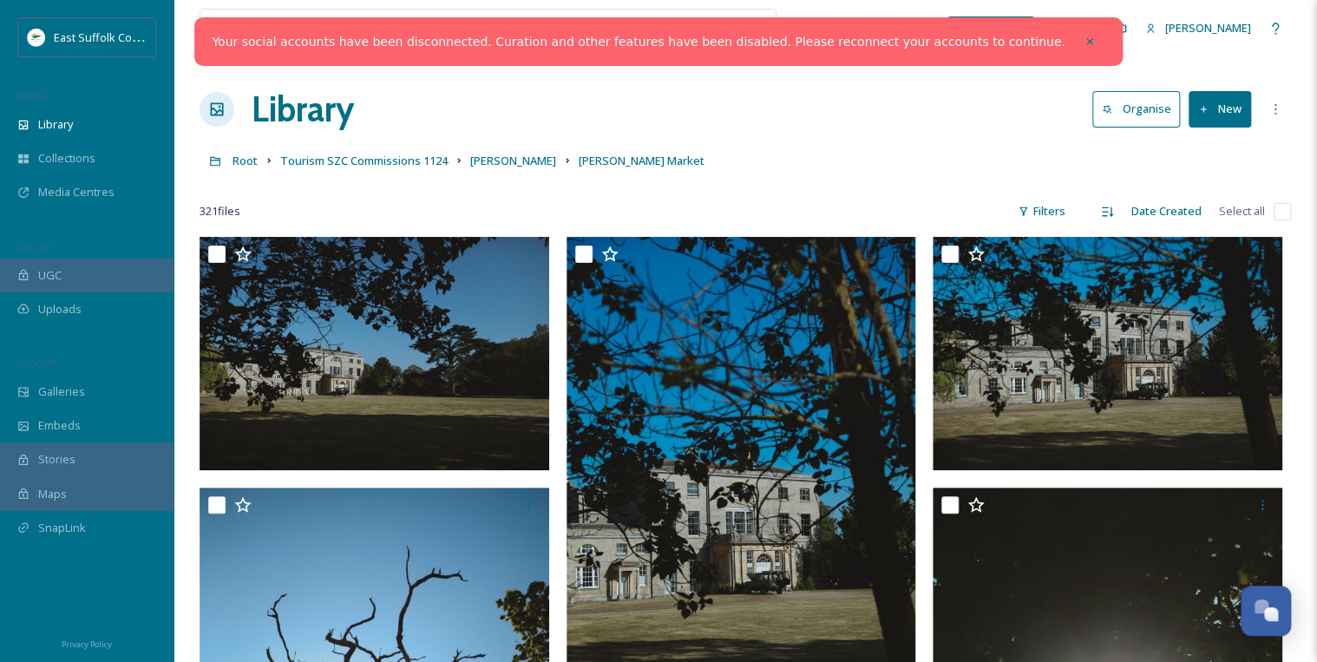
click at [434, 263] on div at bounding box center [376, 254] width 337 height 31
click at [431, 362] on img at bounding box center [375, 353] width 350 height 233
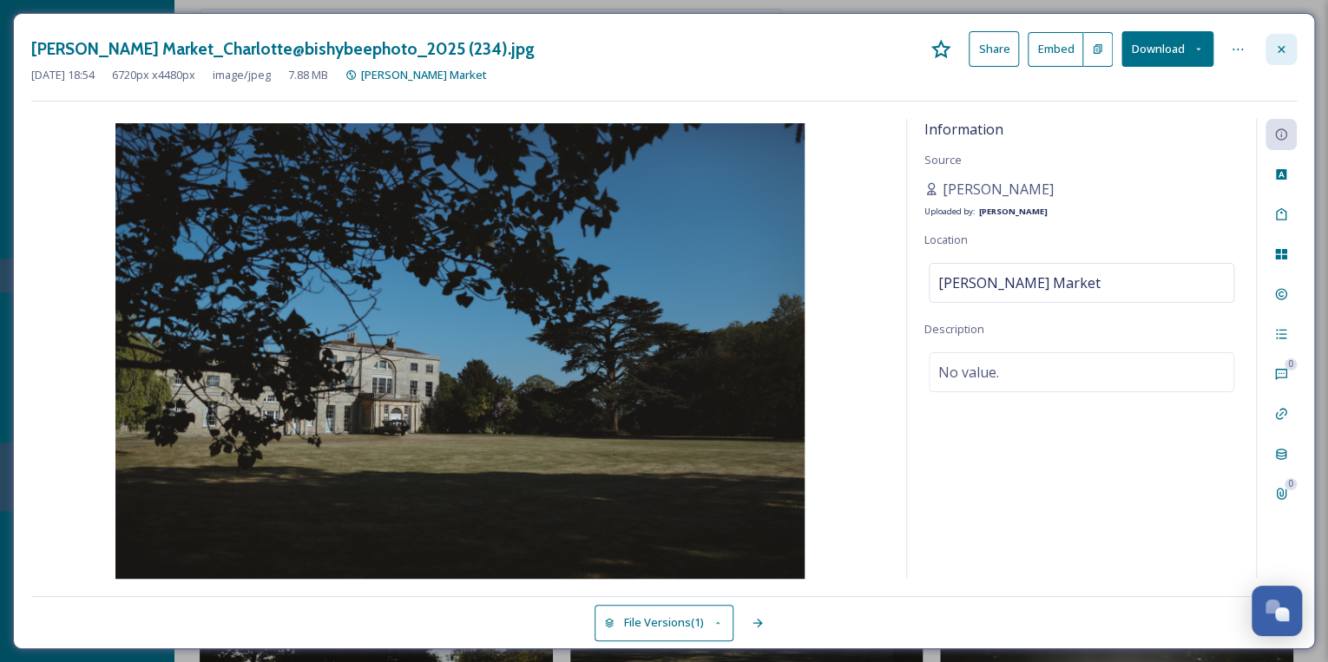
click at [657, 45] on icon at bounding box center [1281, 50] width 14 height 14
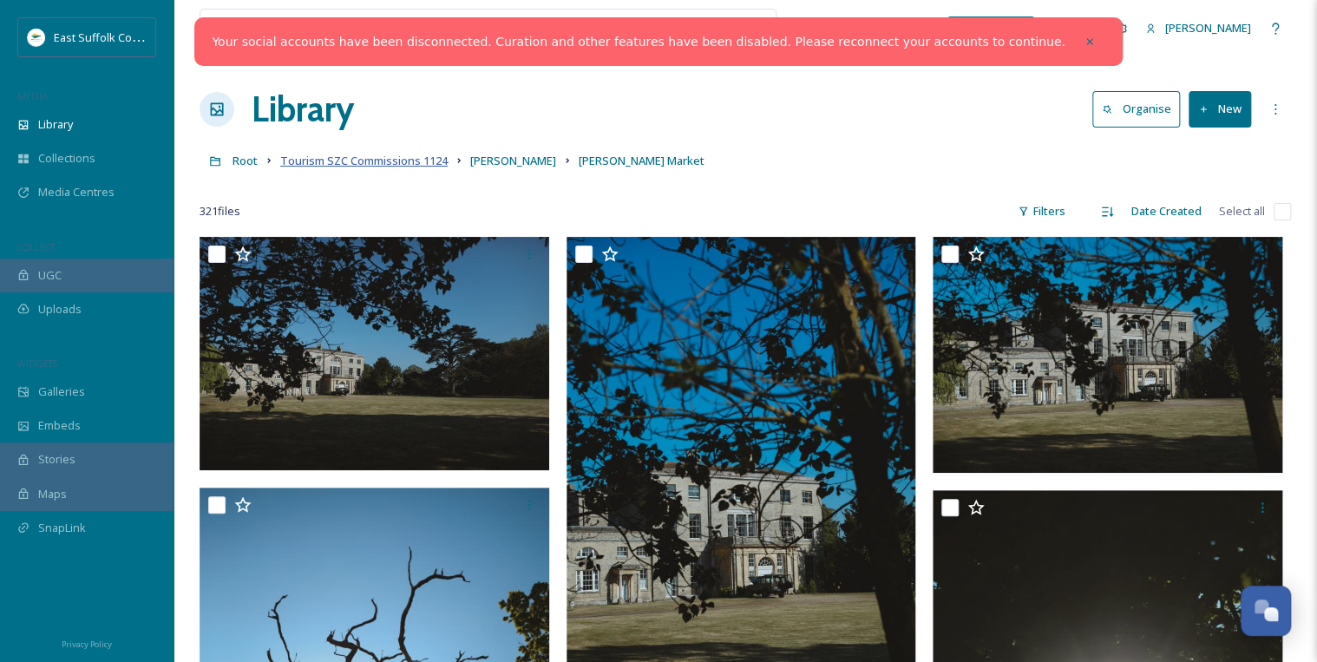
click at [427, 158] on span "Tourism SZC Commissions 1124" at bounding box center [363, 161] width 167 height 16
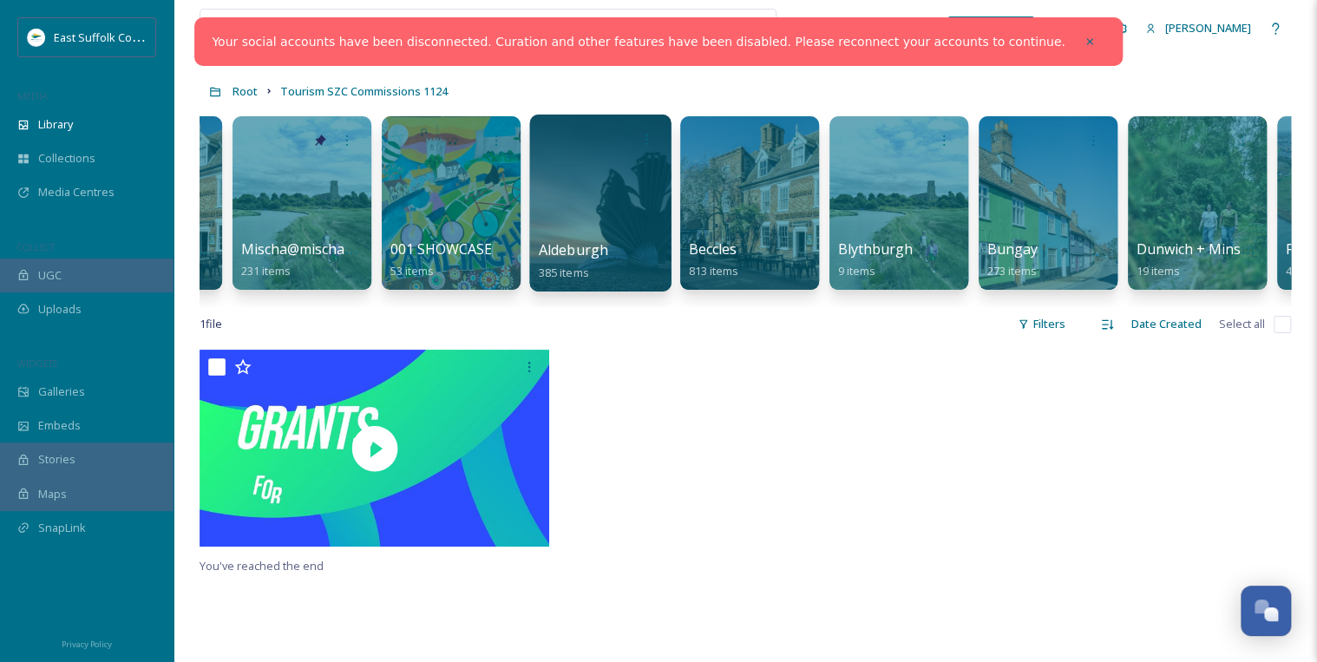
scroll to position [0, 424]
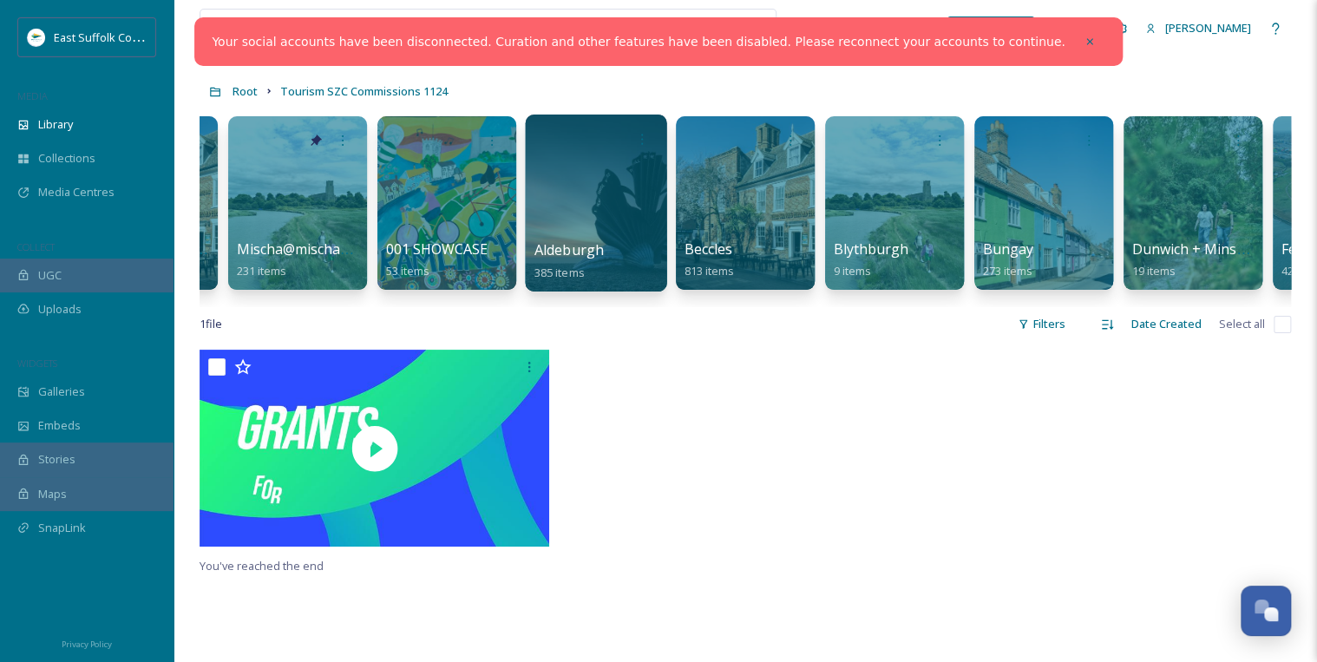
click at [607, 215] on div at bounding box center [595, 203] width 141 height 177
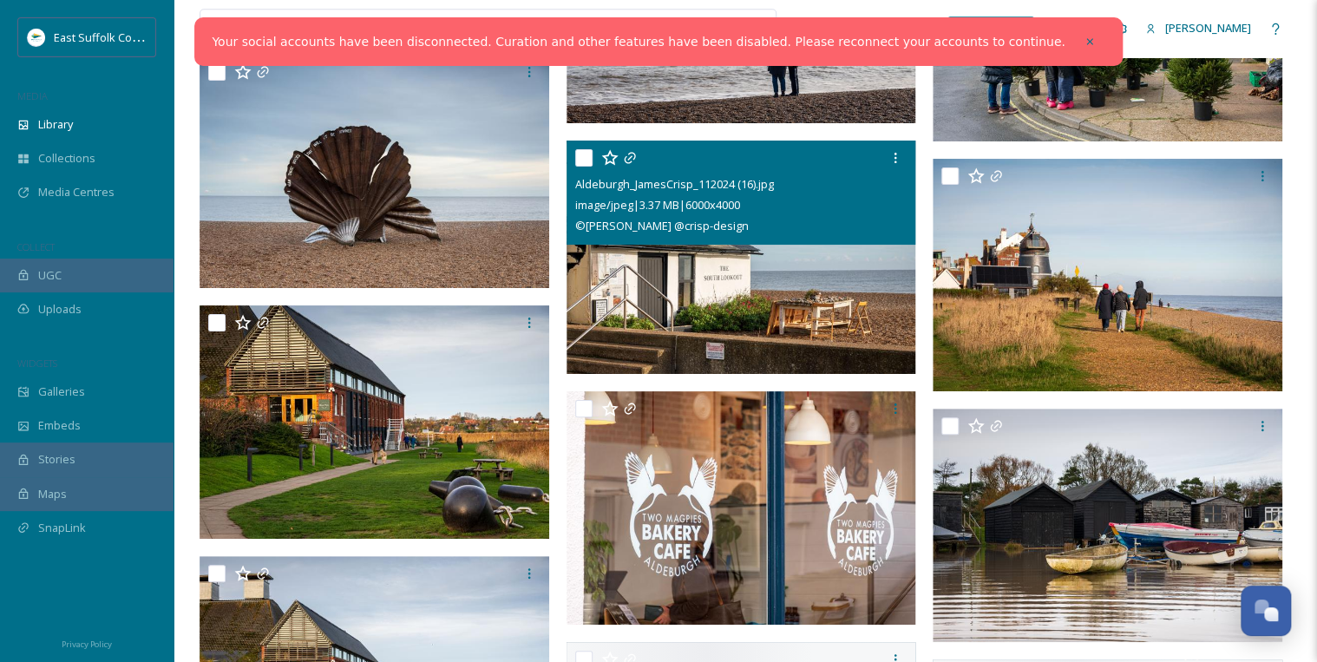
scroll to position [33989, 0]
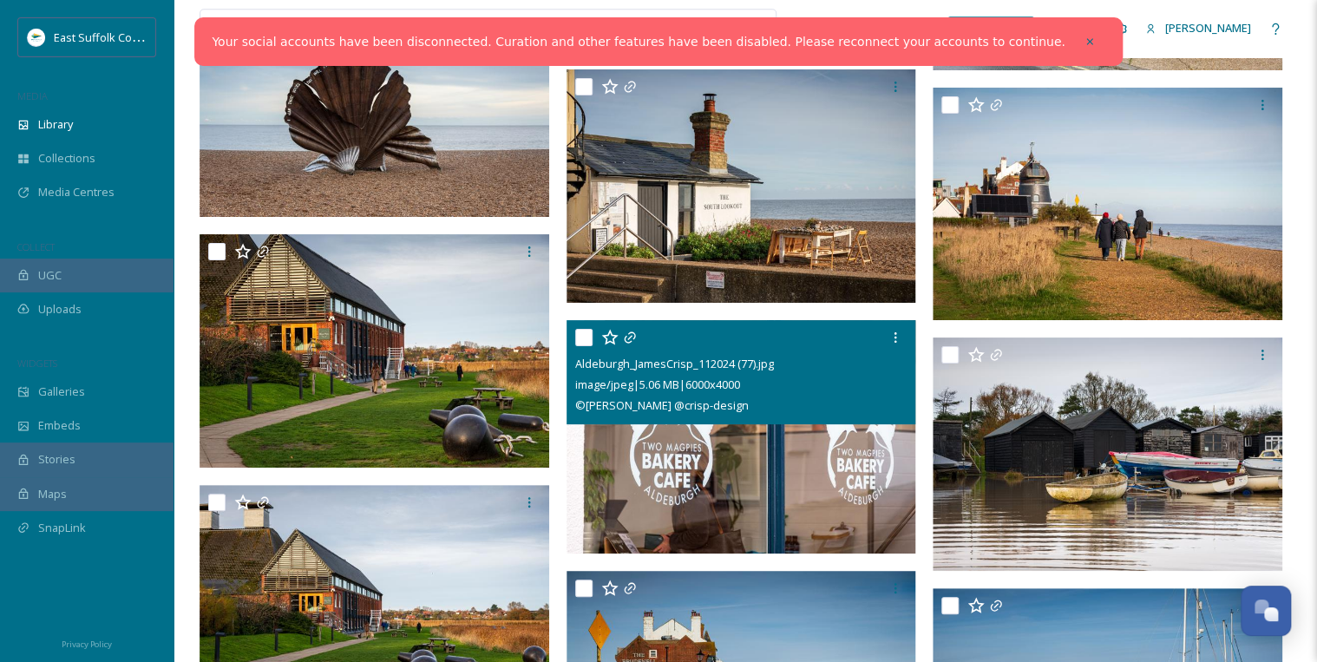
click at [657, 362] on img at bounding box center [742, 436] width 350 height 233
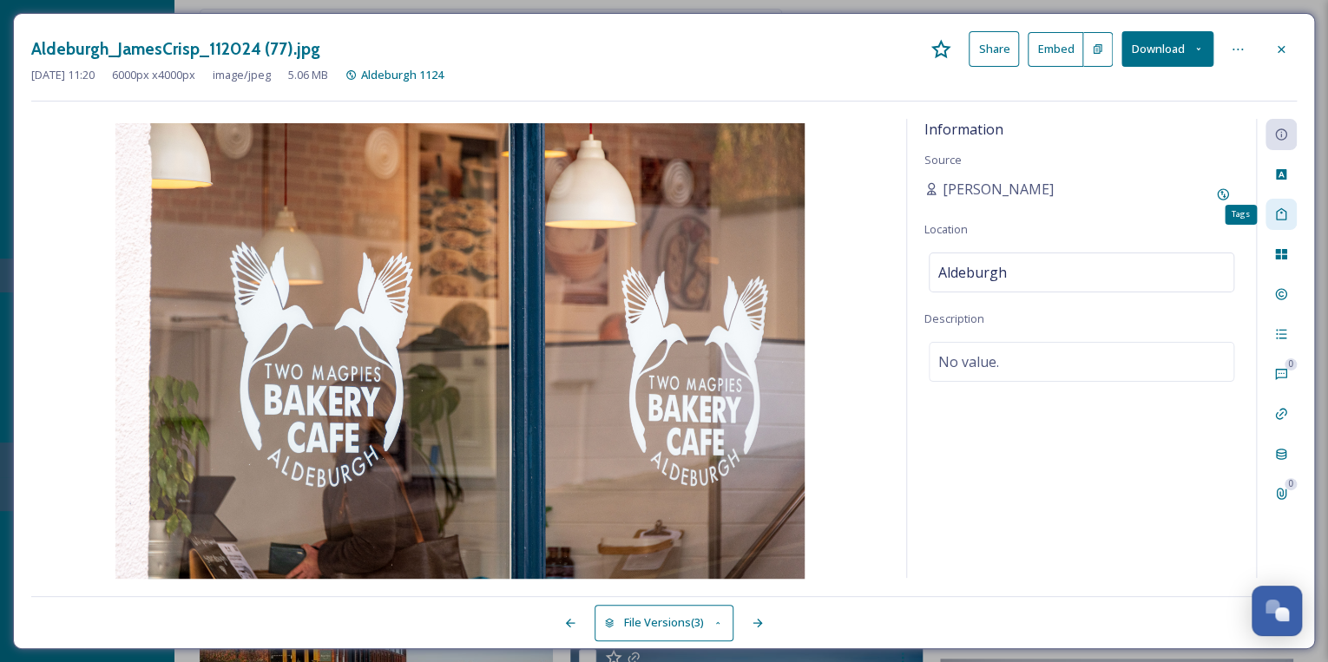
click at [657, 217] on icon at bounding box center [1281, 214] width 14 height 14
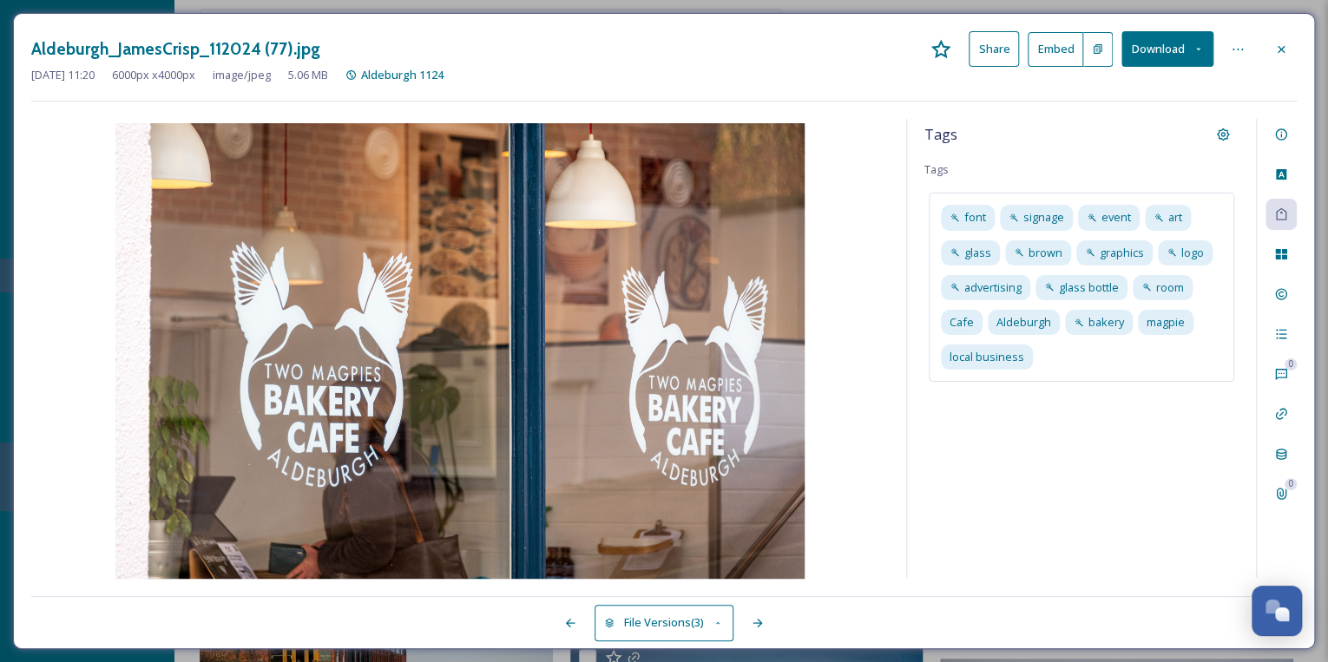
drag, startPoint x: 1273, startPoint y: 48, endPoint x: 1250, endPoint y: 52, distance: 23.8
click at [657, 47] on icon at bounding box center [1281, 50] width 14 height 14
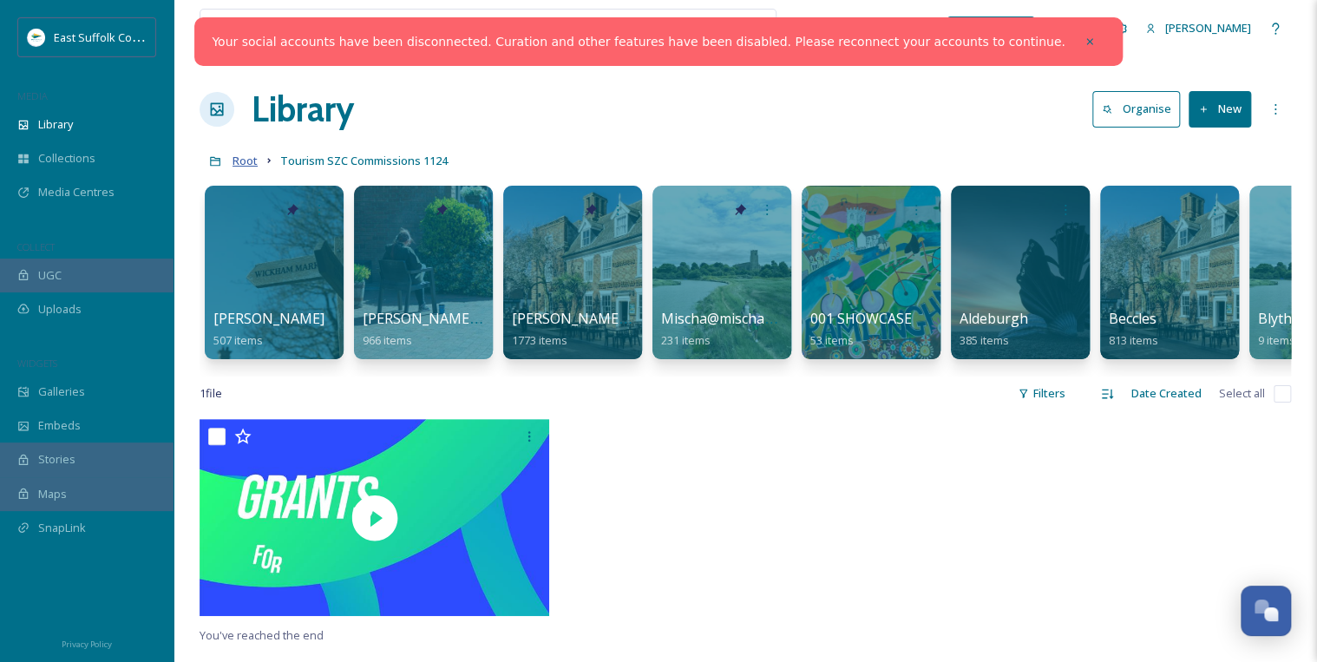
click at [250, 161] on span "Root" at bounding box center [245, 161] width 25 height 16
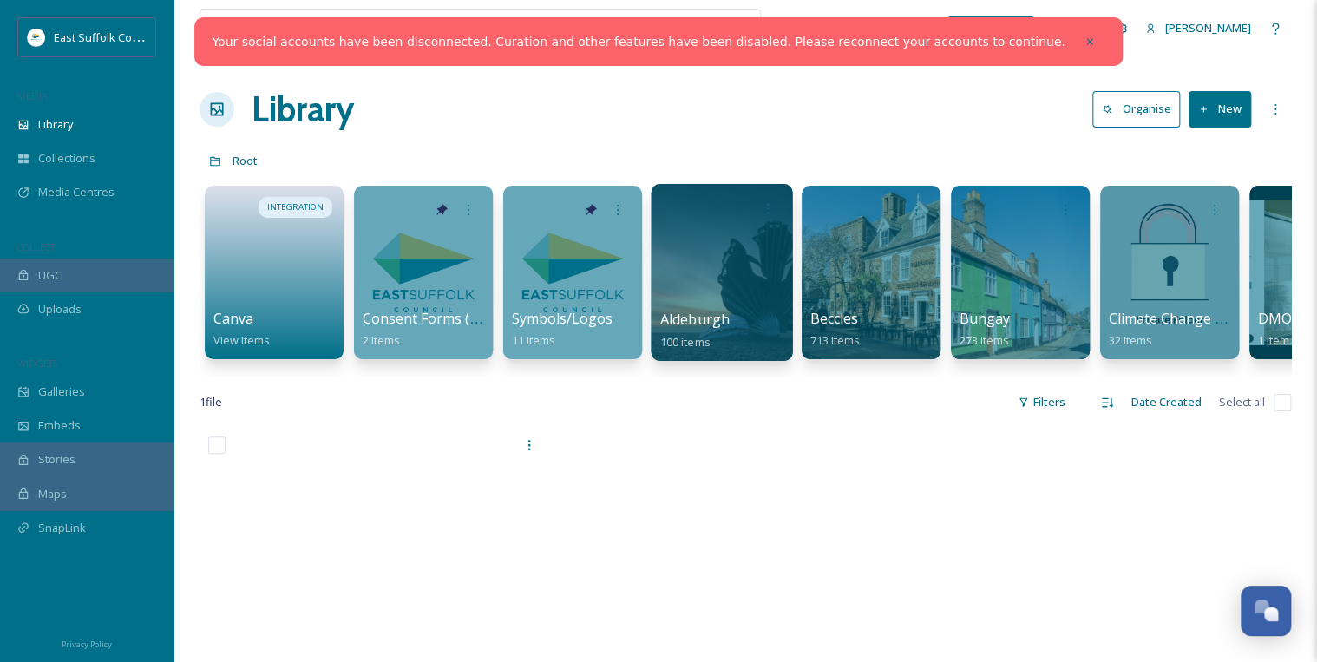
click at [657, 305] on div at bounding box center [721, 272] width 141 height 177
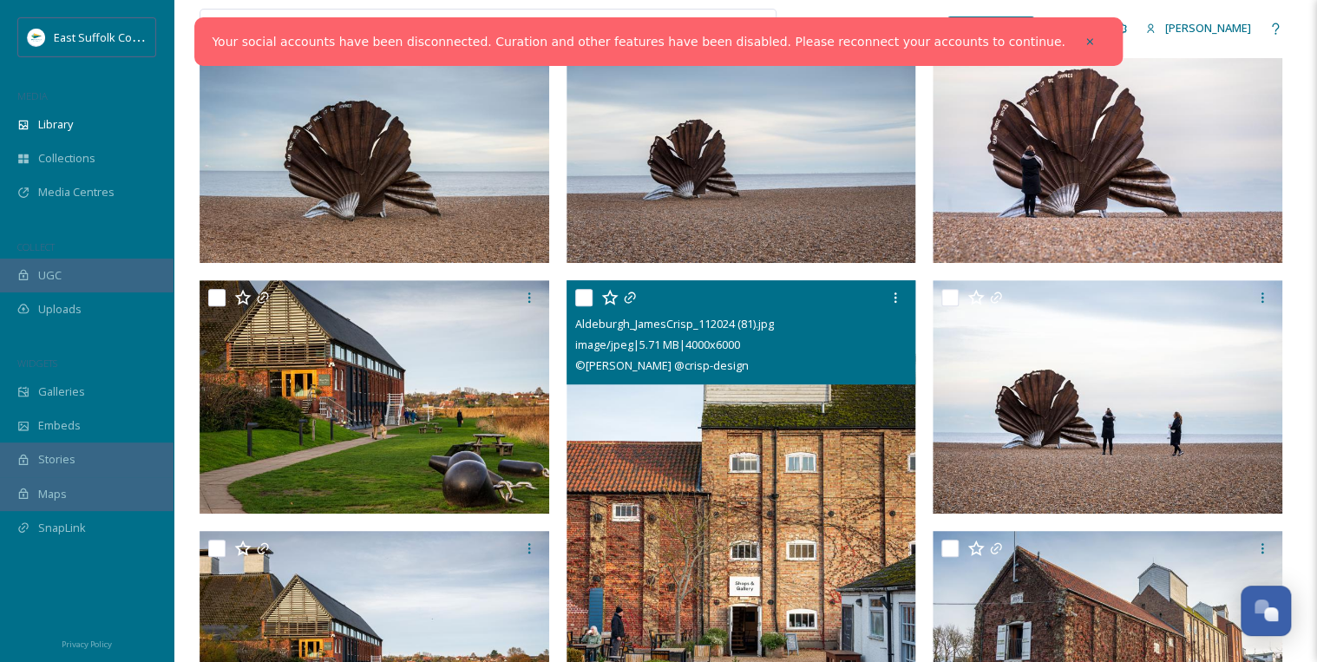
scroll to position [208, 0]
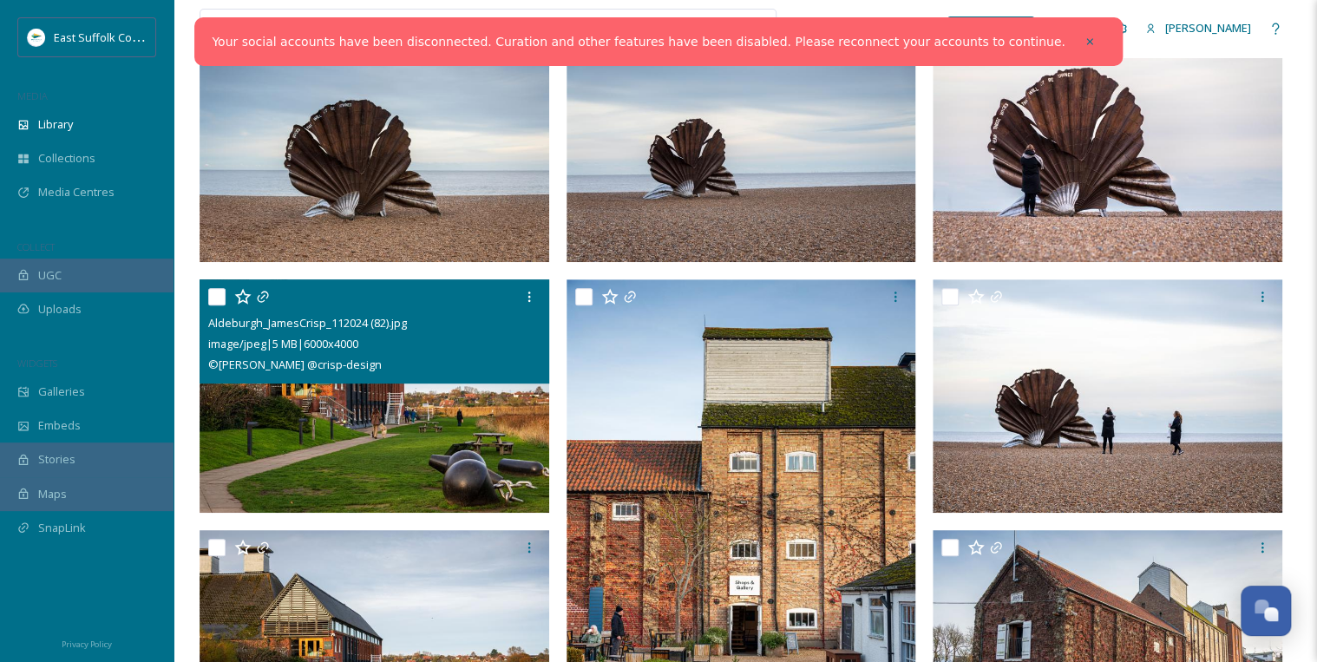
click at [446, 362] on img at bounding box center [375, 395] width 350 height 233
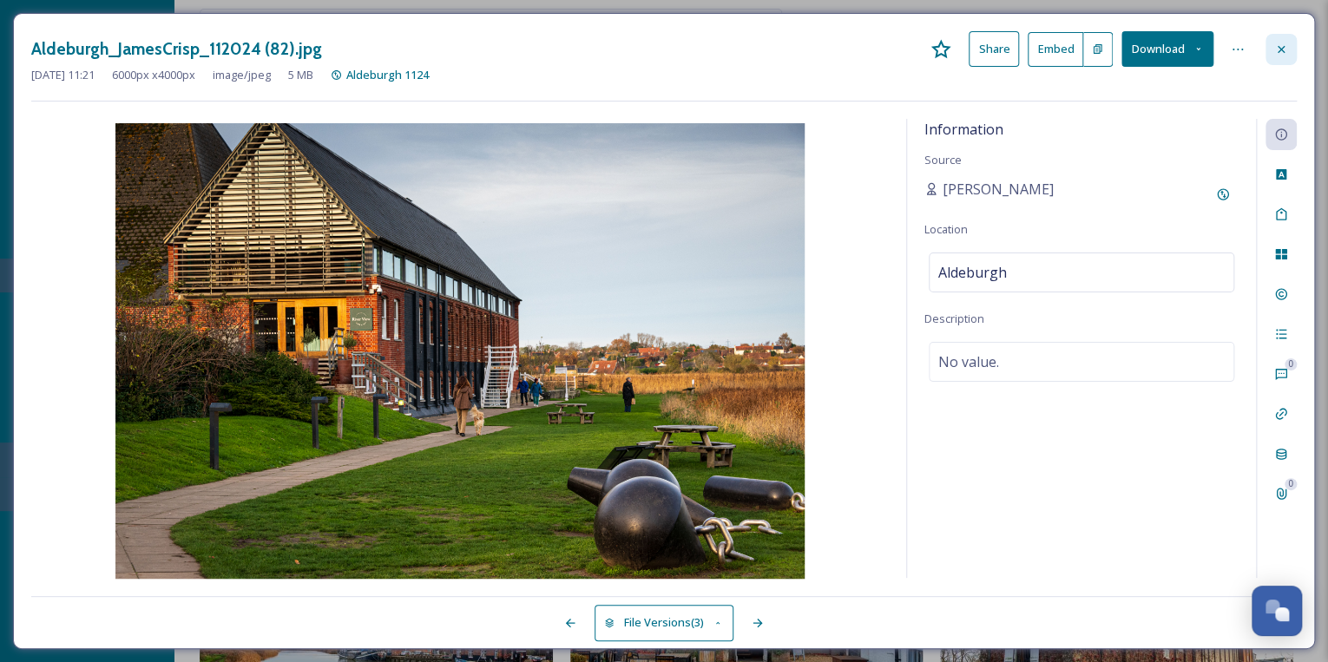
click at [657, 52] on icon at bounding box center [1281, 50] width 14 height 14
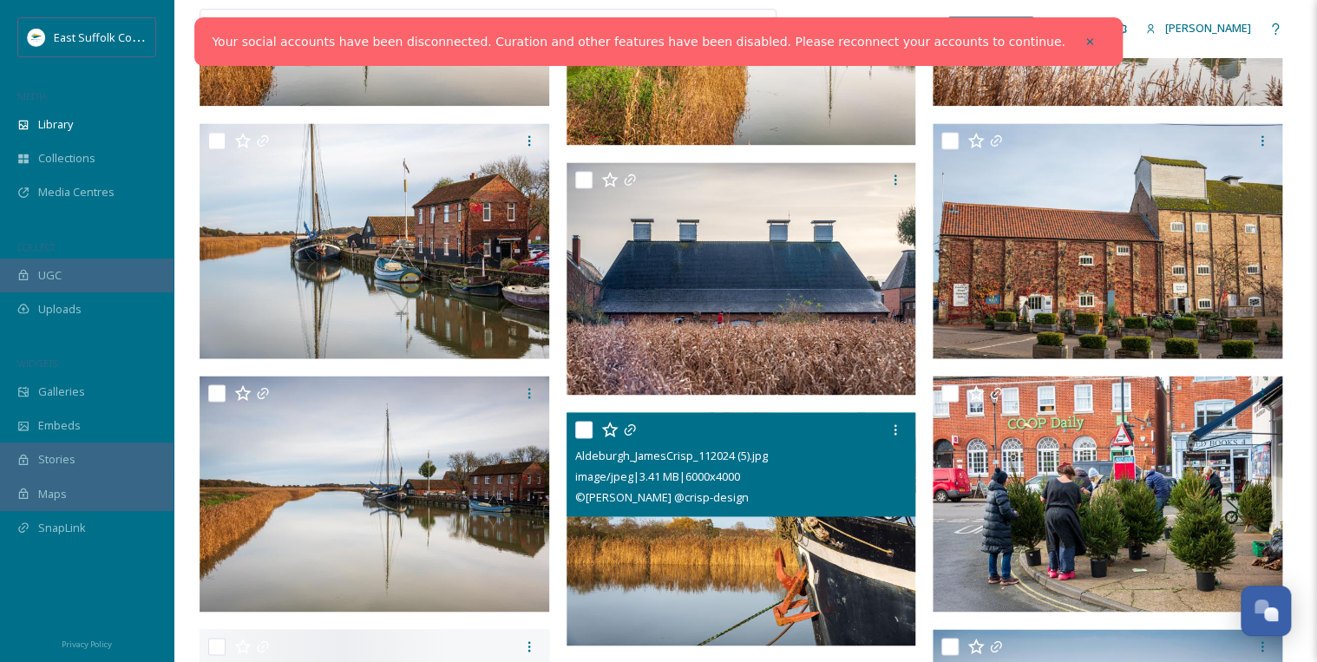
scroll to position [1180, 0]
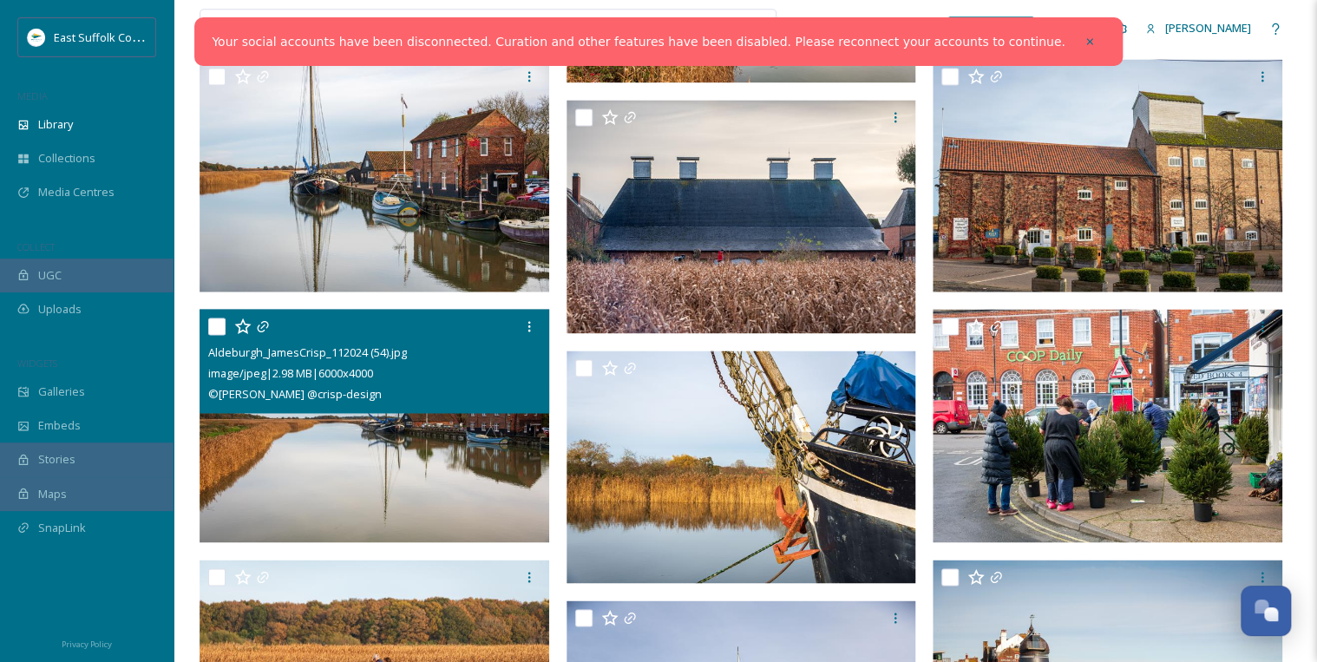
click at [355, 362] on img at bounding box center [375, 425] width 350 height 233
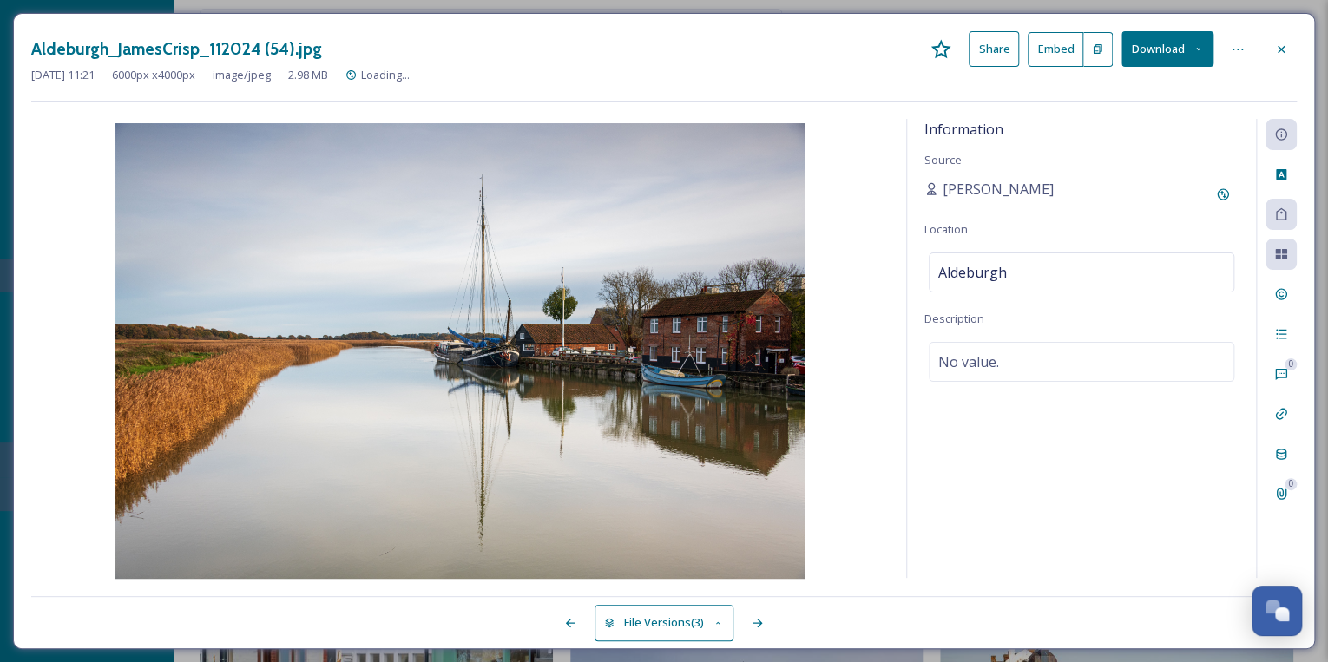
click at [657, 49] on icon at bounding box center [1281, 50] width 14 height 14
